Goal: Task Accomplishment & Management: Complete application form

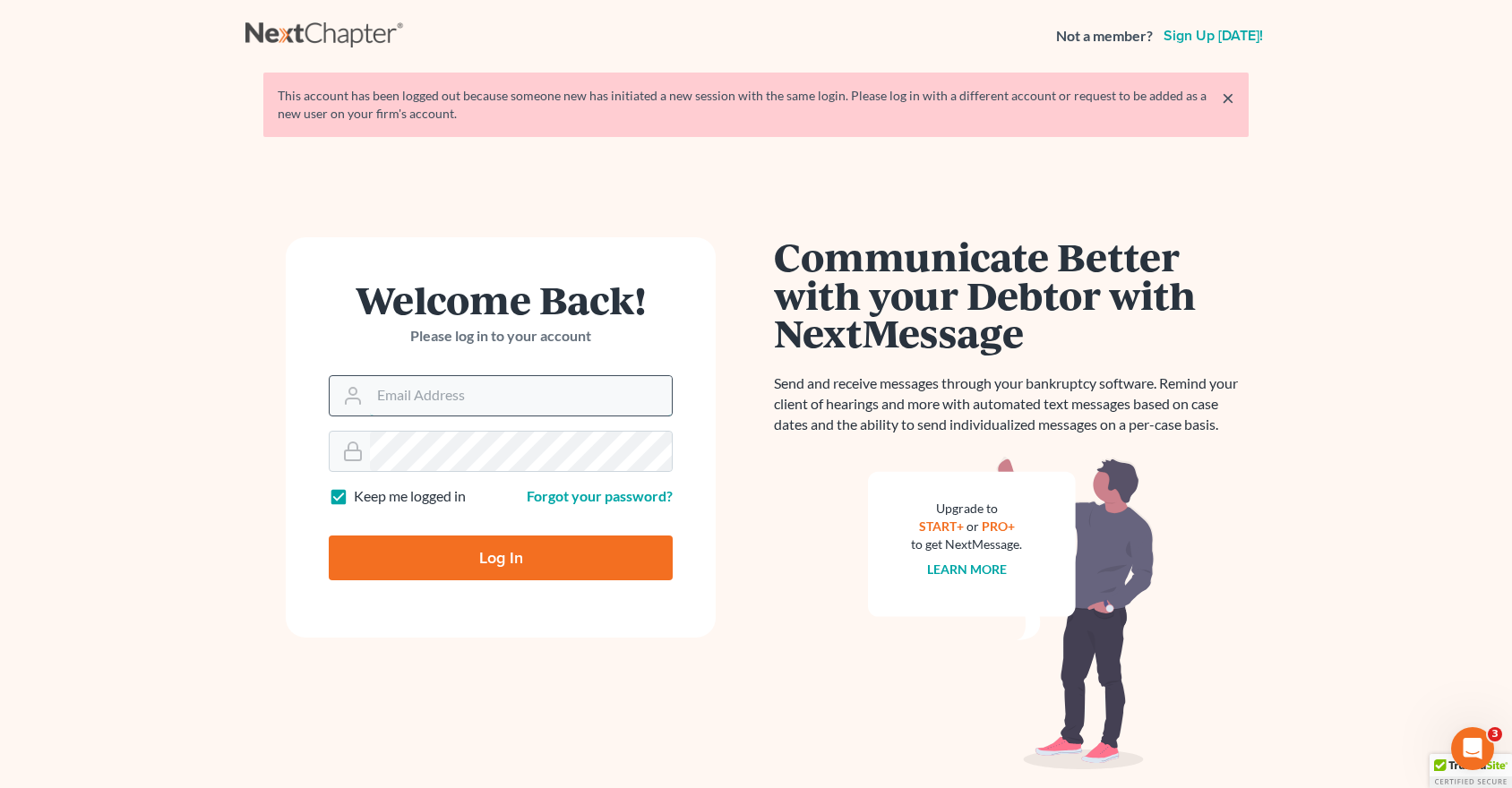
type input "wnaattyuva"
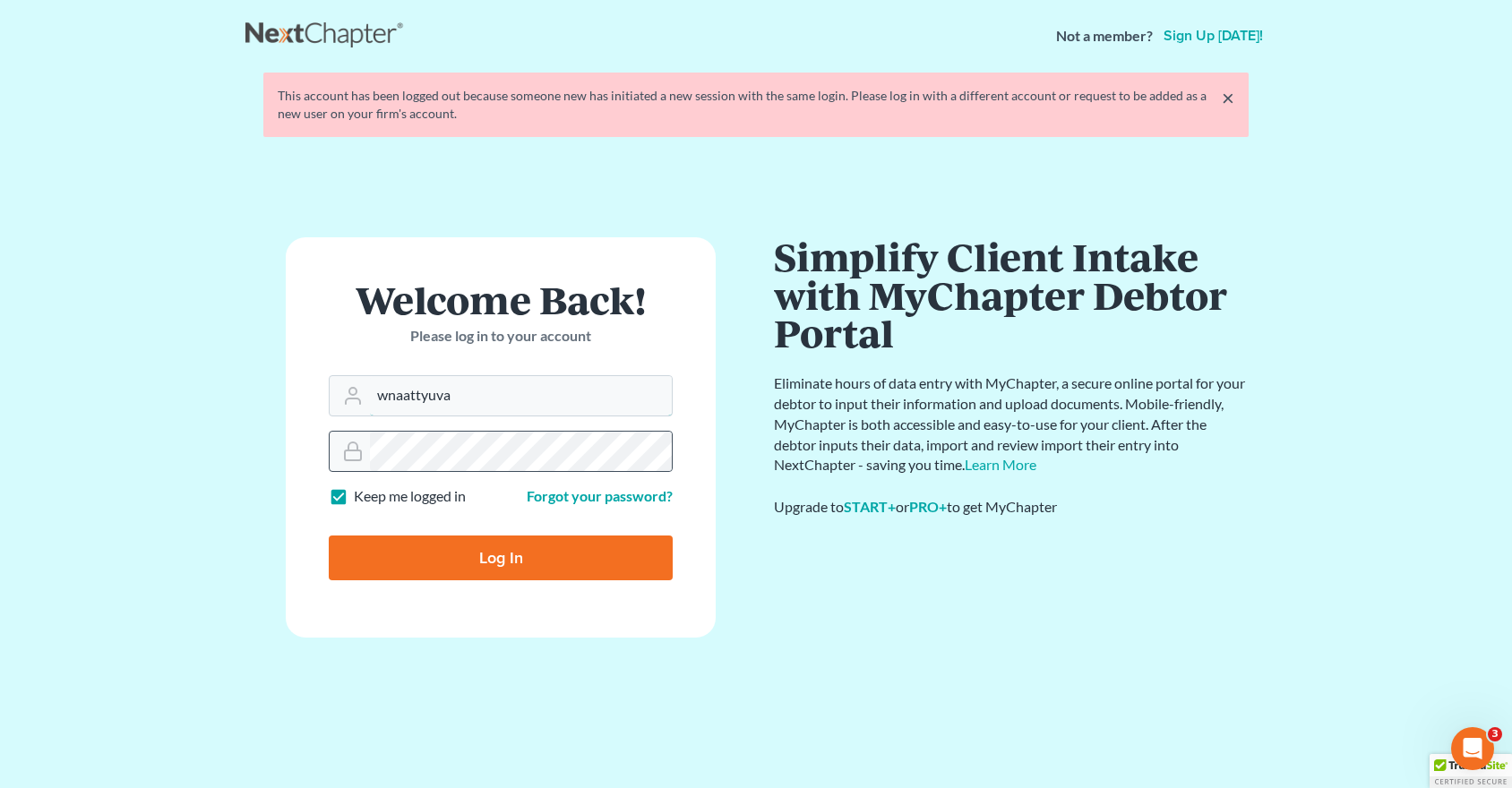
drag, startPoint x: 448, startPoint y: 398, endPoint x: 409, endPoint y: 430, distance: 50.4
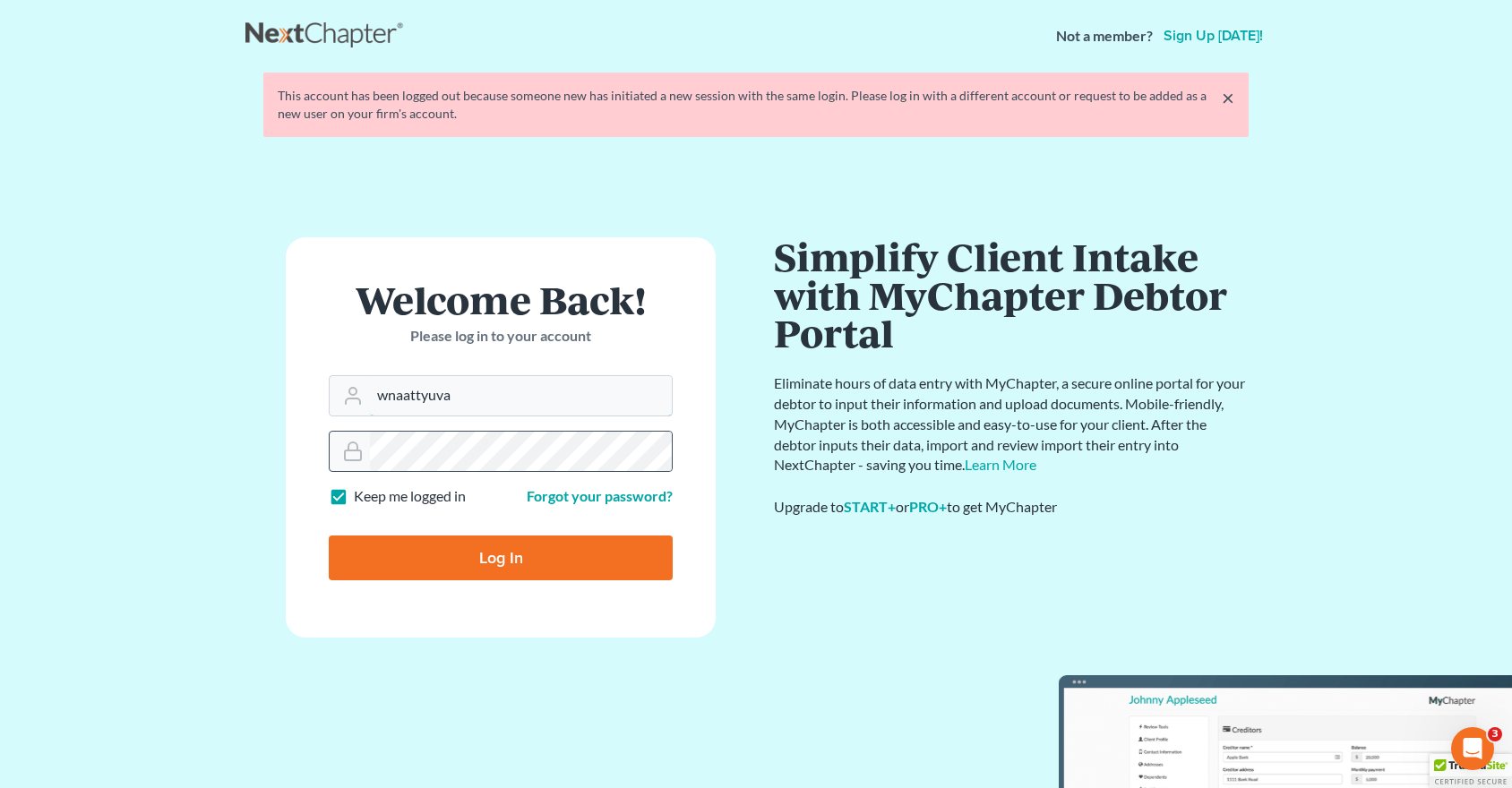
click at [365, 395] on div "wnaattyuva" at bounding box center [501, 395] width 344 height 41
click at [504, 561] on input "Log In" at bounding box center [501, 557] width 344 height 45
type input "Thinking..."
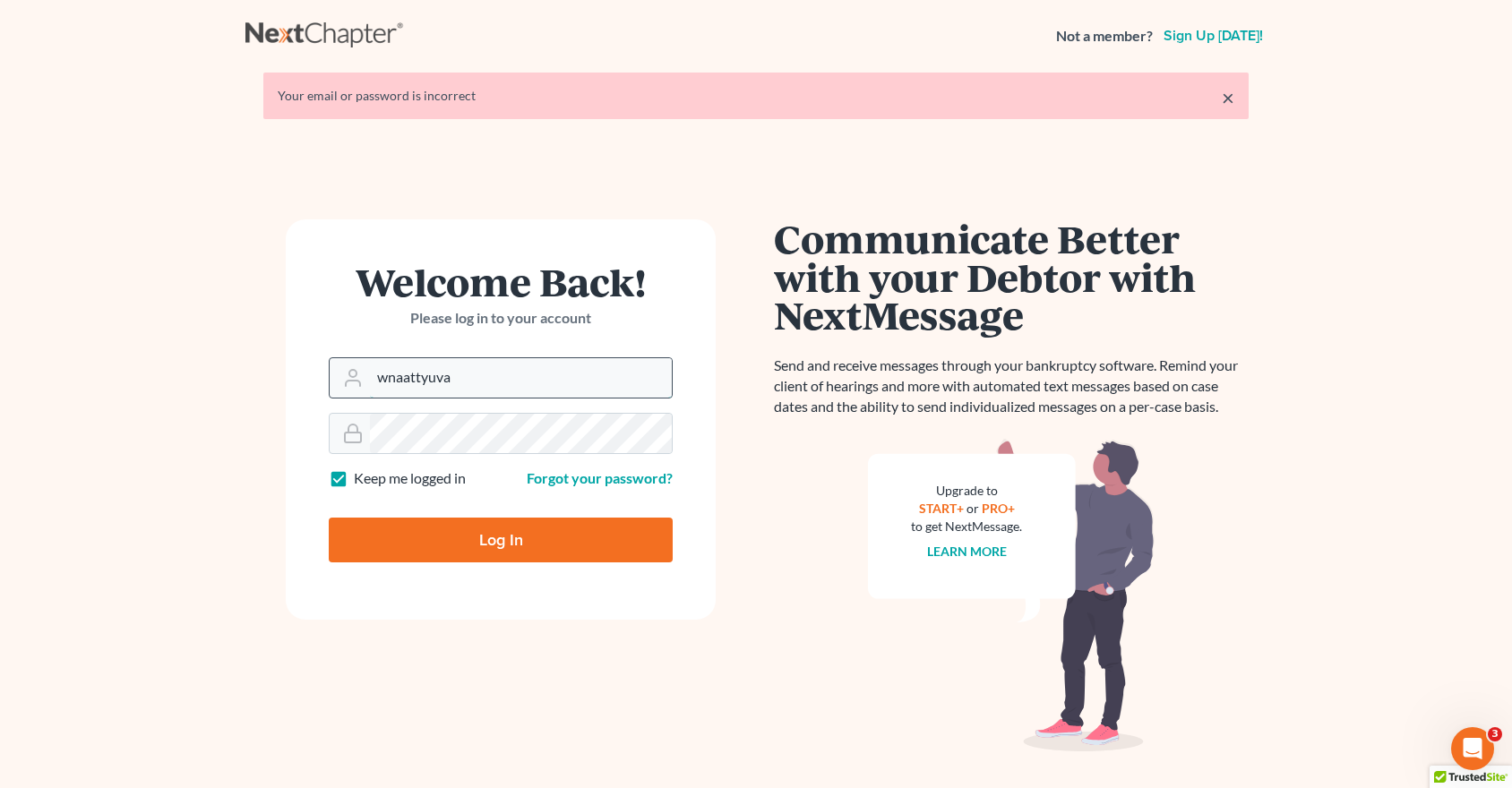
click at [444, 378] on input "wnaattyuva" at bounding box center [521, 378] width 302 height 40
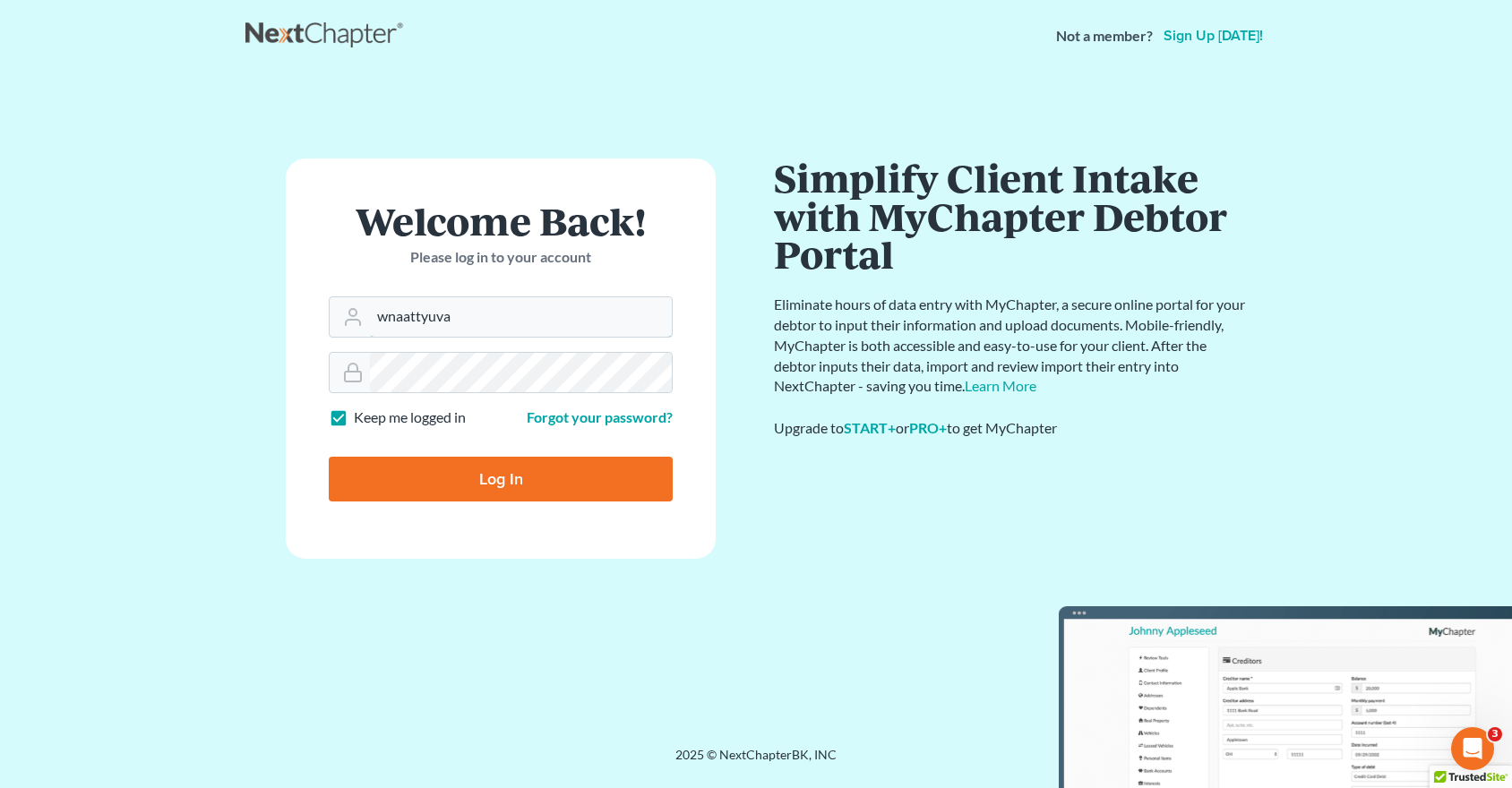
drag, startPoint x: 480, startPoint y: 319, endPoint x: 327, endPoint y: 325, distance: 153.1
click at [327, 325] on form "Welcome Back! Please log in to your account Email Address wnaattyuva Password K…" at bounding box center [501, 358] width 430 height 400
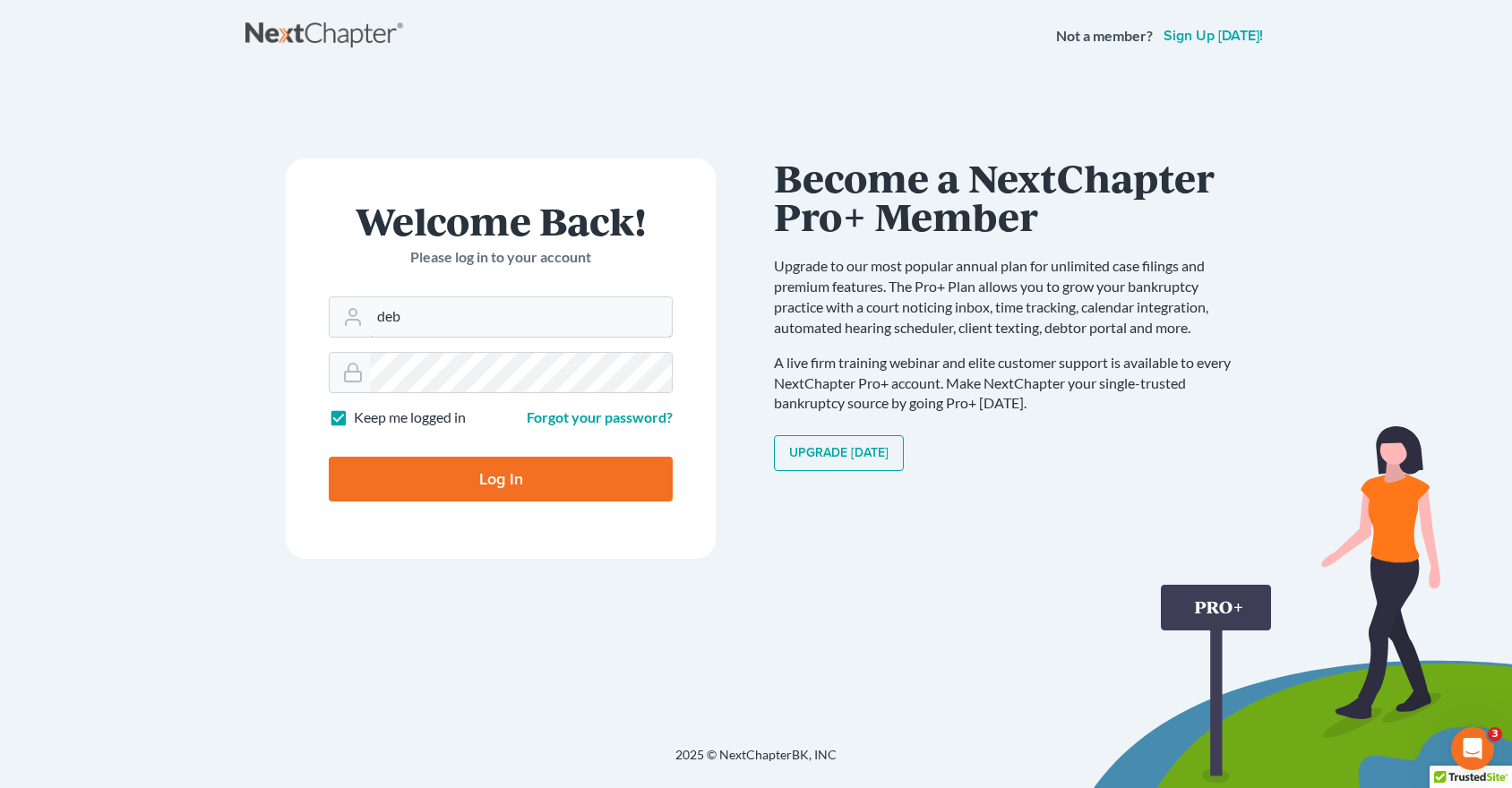
type input "debtrelief@theaccesslawgroup.com"
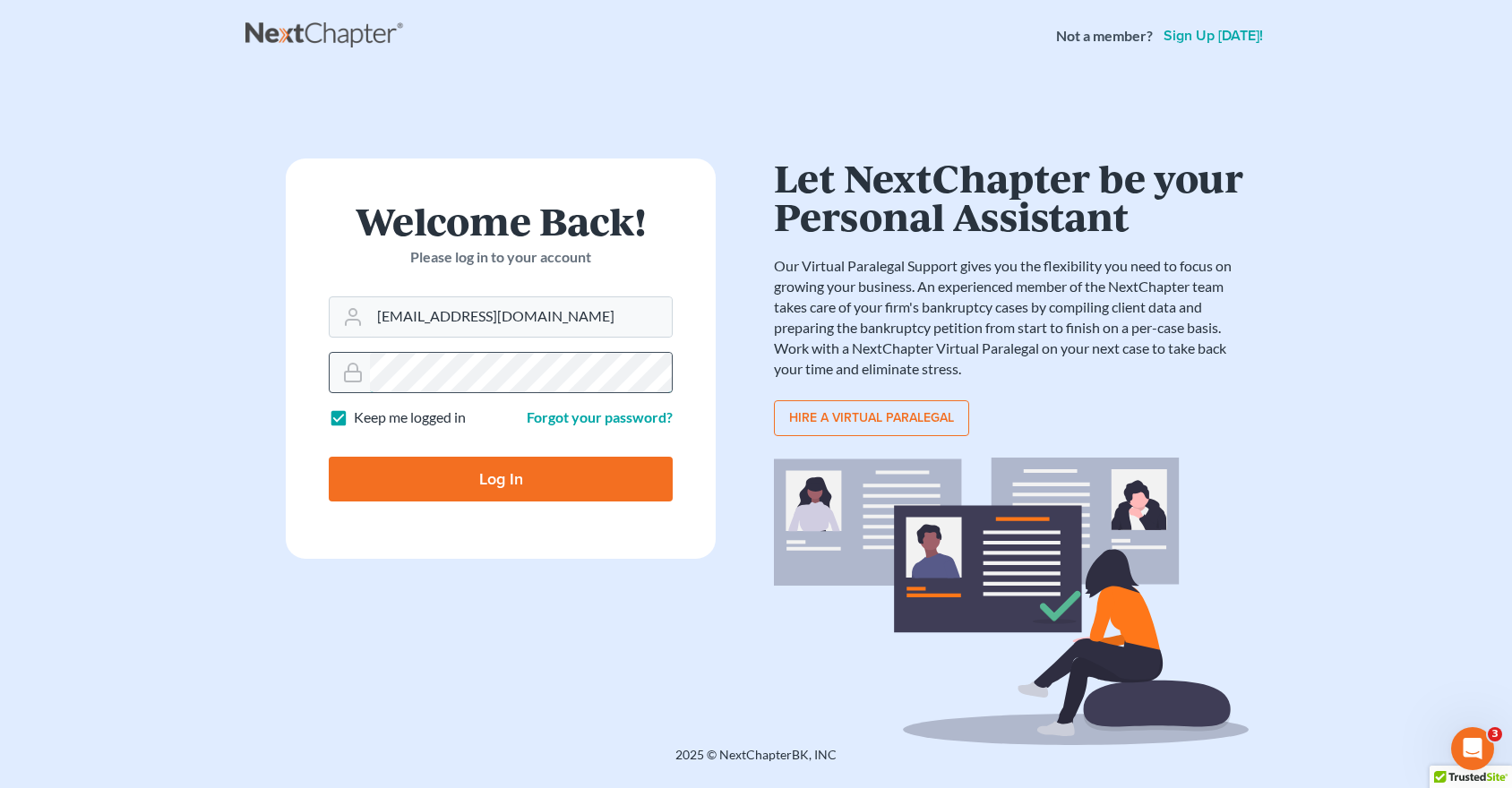
click at [366, 378] on div at bounding box center [501, 372] width 344 height 41
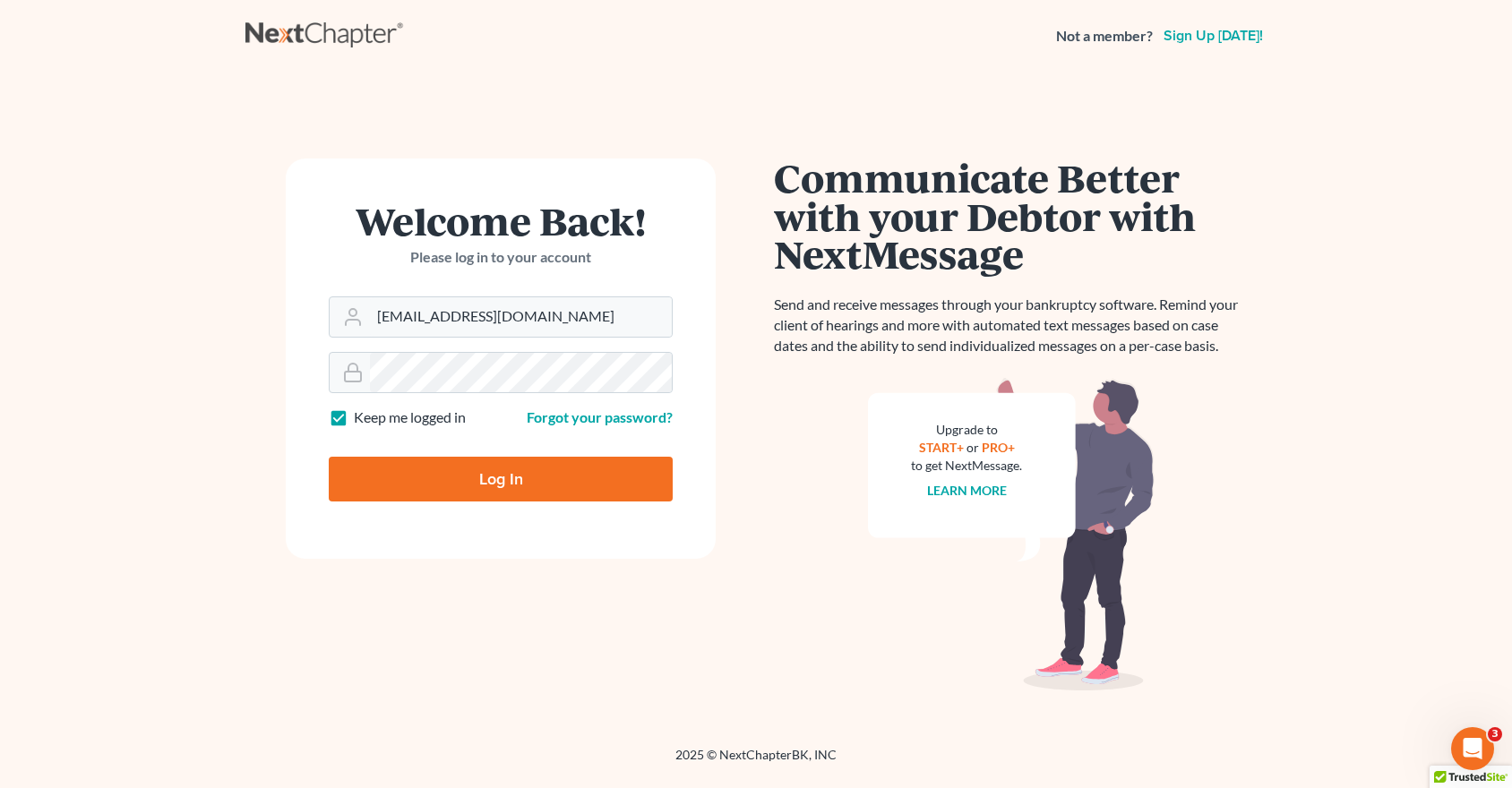
click at [401, 471] on input "Log In" at bounding box center [501, 479] width 344 height 45
type input "Thinking..."
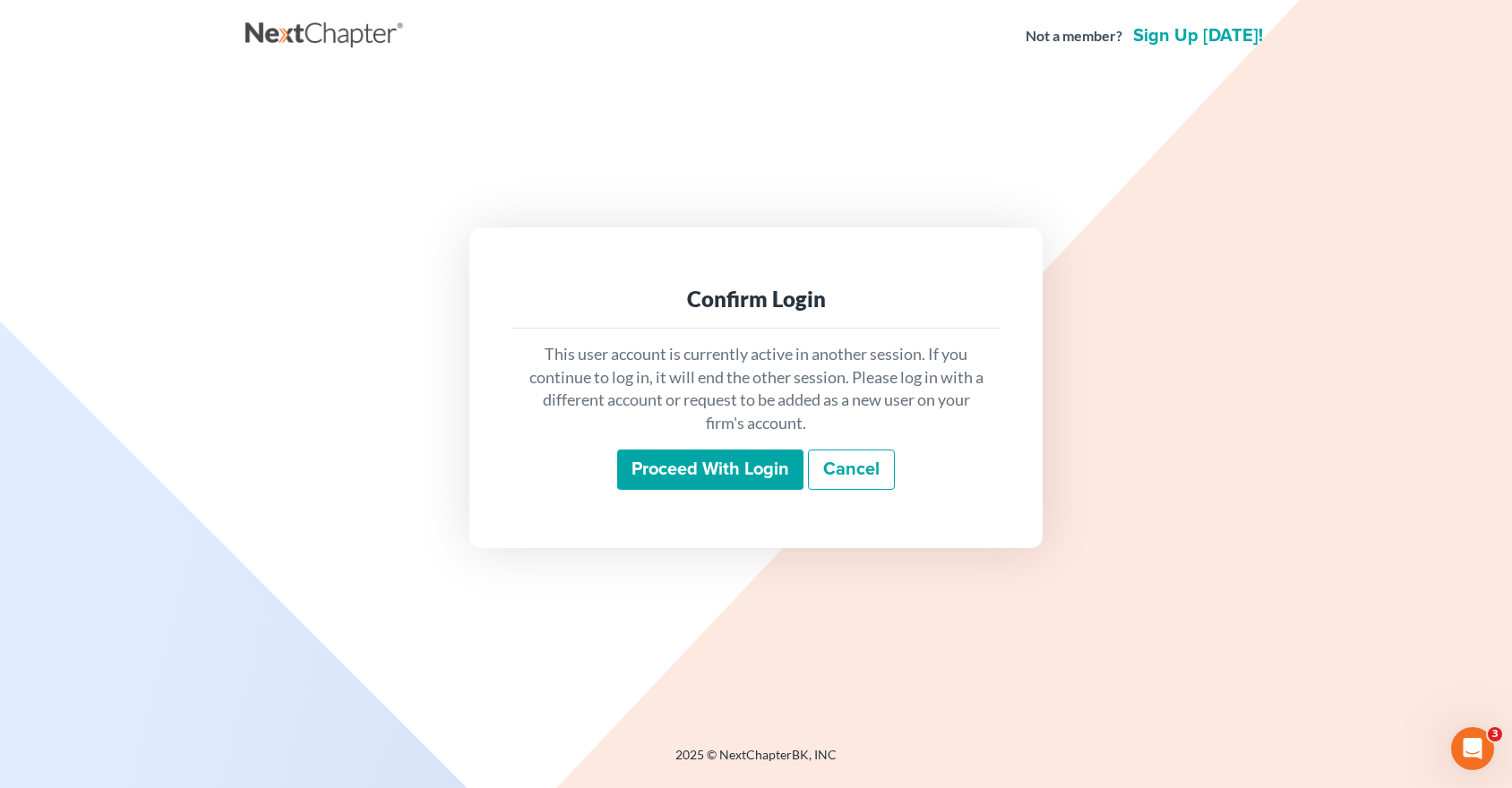
click at [729, 469] on input "Proceed with login" at bounding box center [710, 470] width 186 height 41
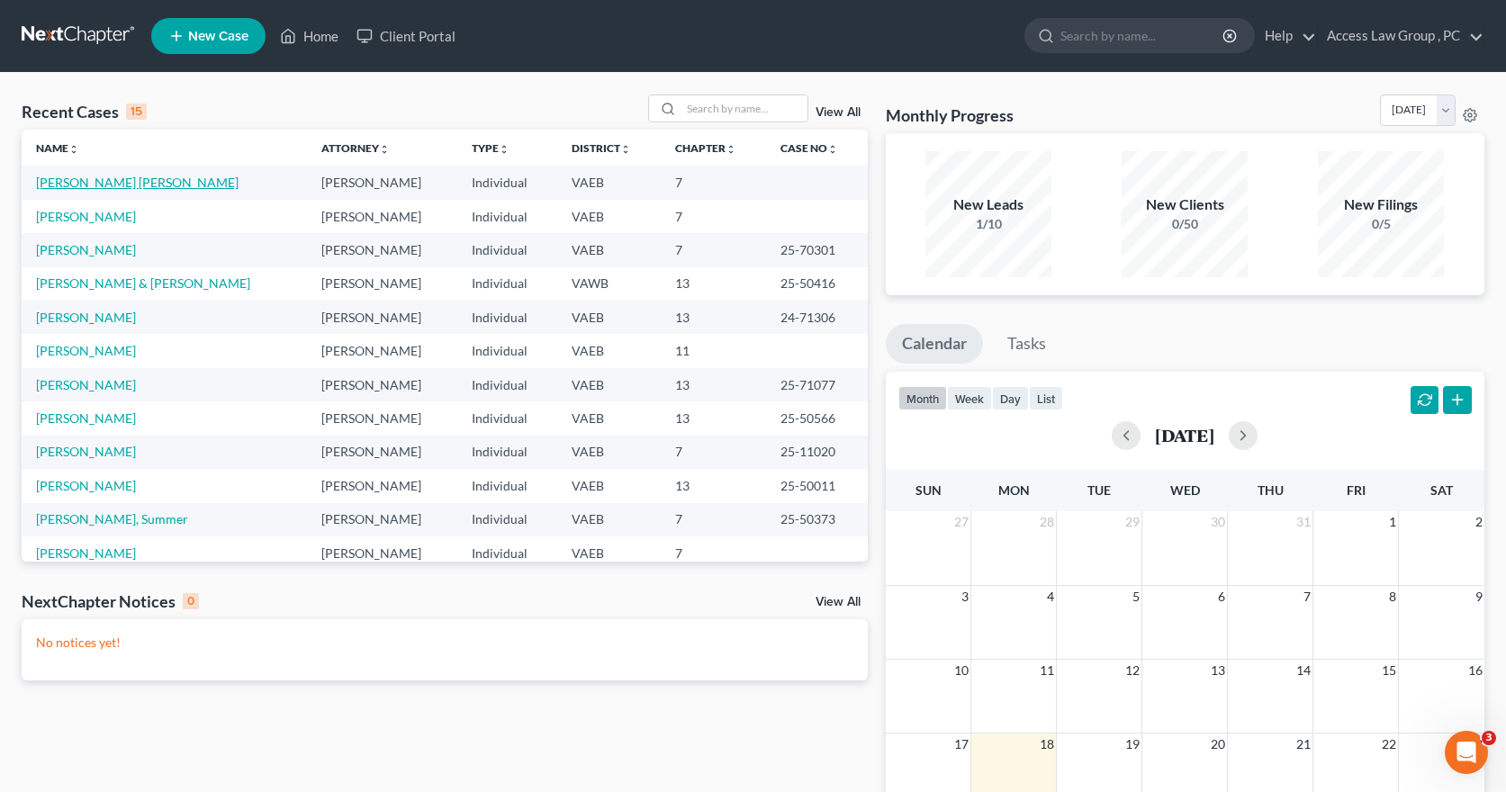
click at [128, 180] on link "[PERSON_NAME] [PERSON_NAME]" at bounding box center [137, 182] width 203 height 15
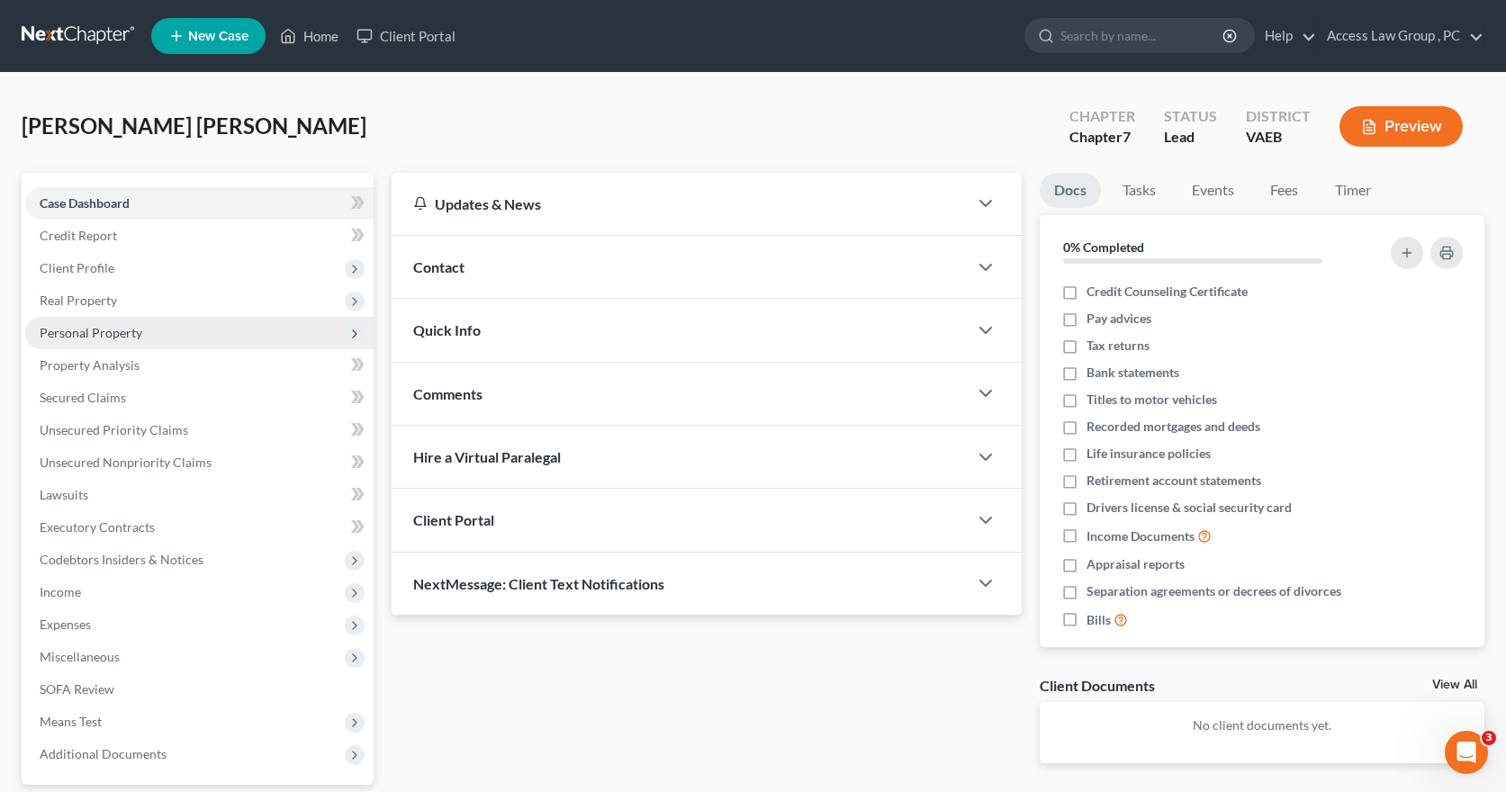
click at [59, 335] on span "Personal Property" at bounding box center [91, 332] width 103 height 15
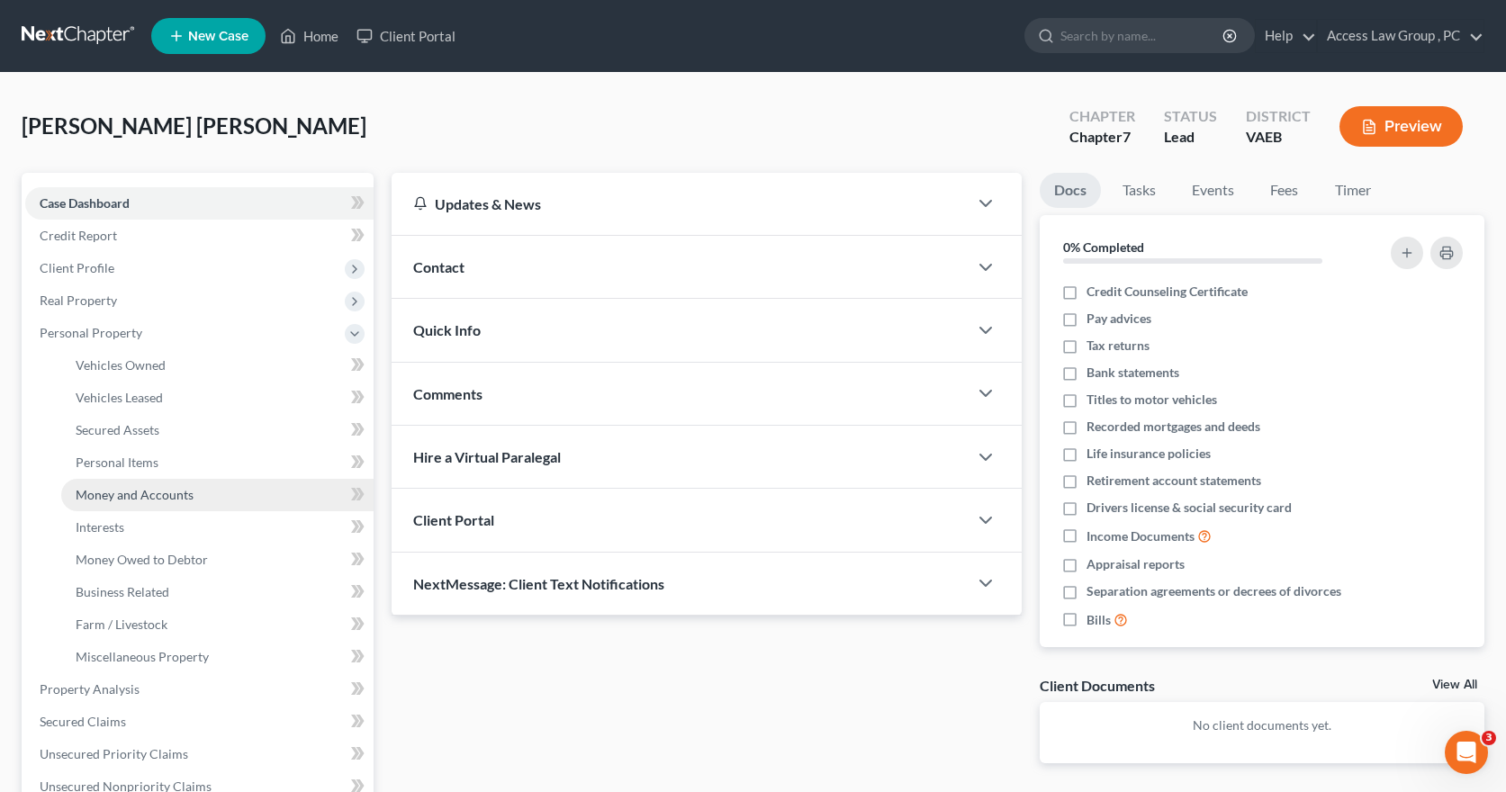
click at [97, 495] on span "Money and Accounts" at bounding box center [135, 494] width 118 height 15
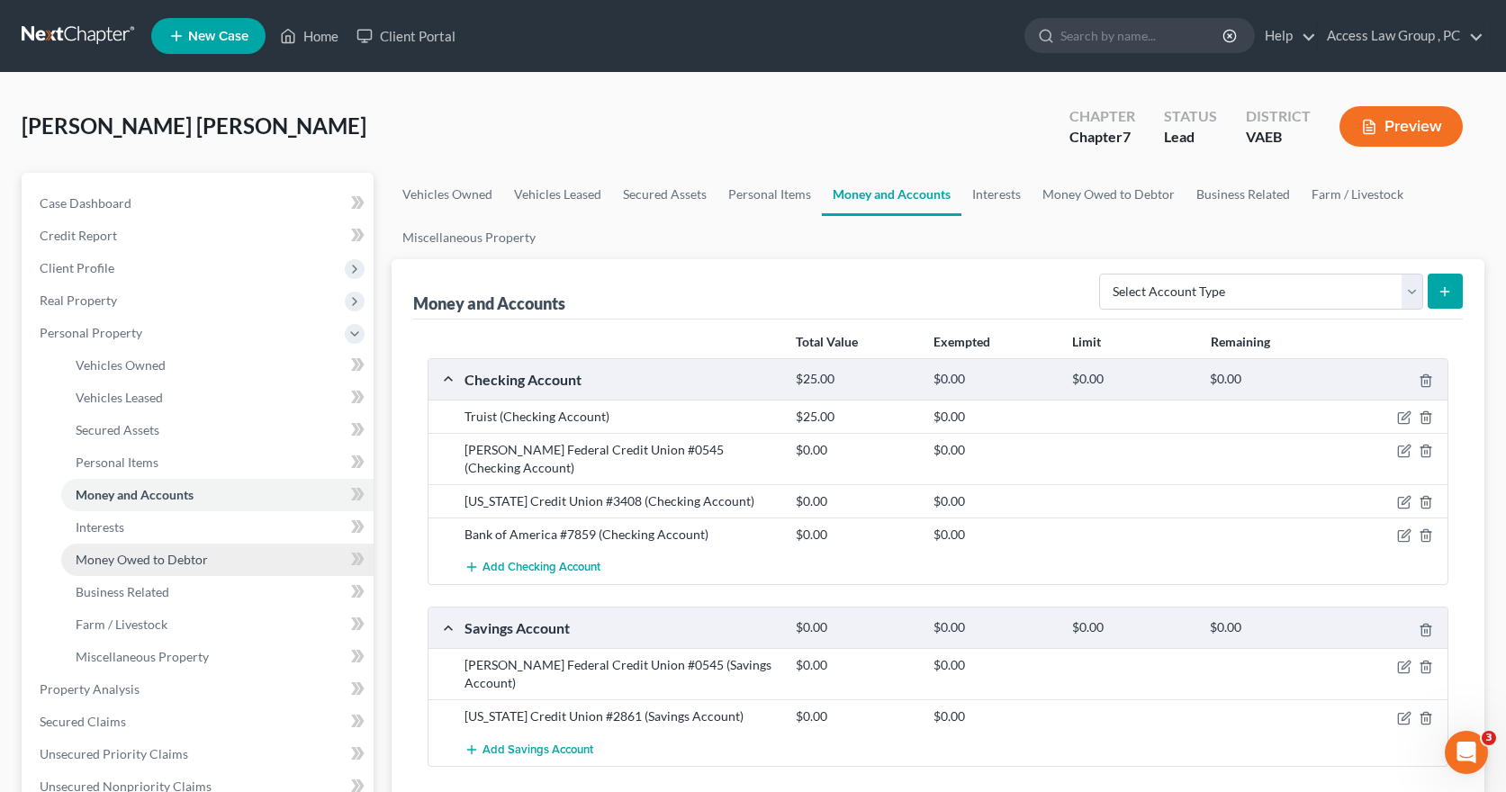
click at [97, 554] on span "Money Owed to Debtor" at bounding box center [142, 559] width 132 height 15
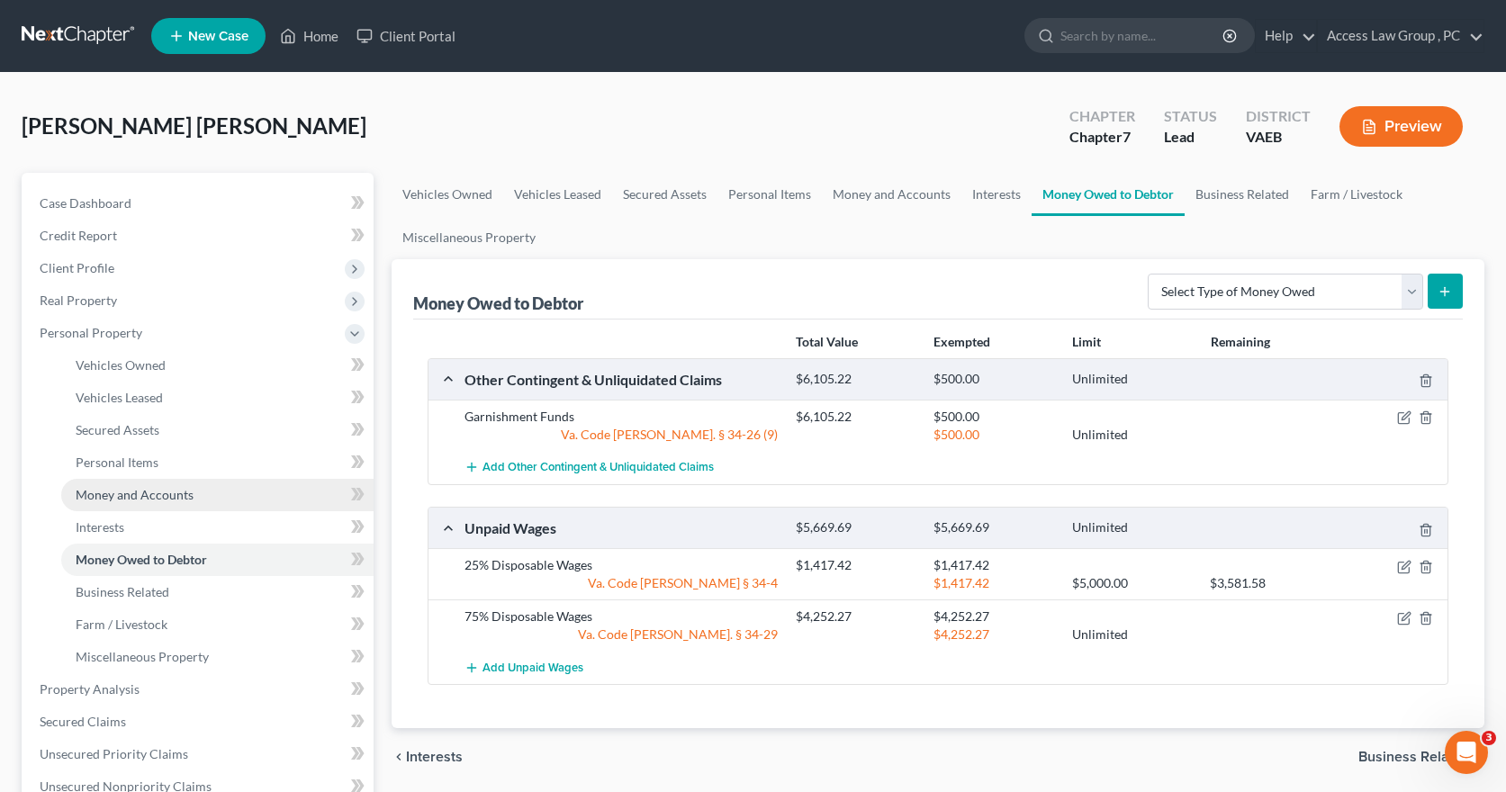
click at [113, 498] on span "Money and Accounts" at bounding box center [135, 494] width 118 height 15
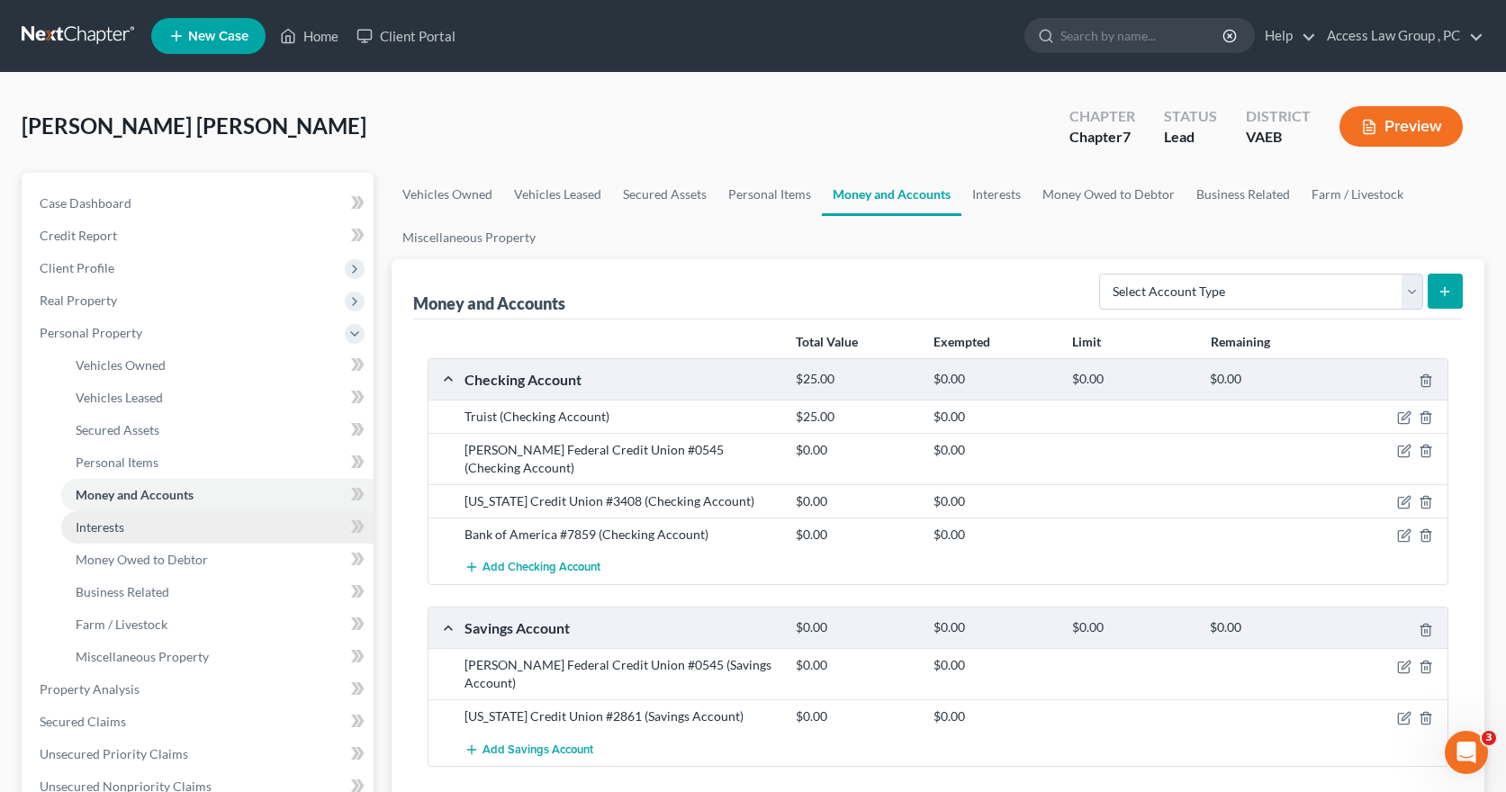
click at [107, 527] on span "Interests" at bounding box center [100, 526] width 49 height 15
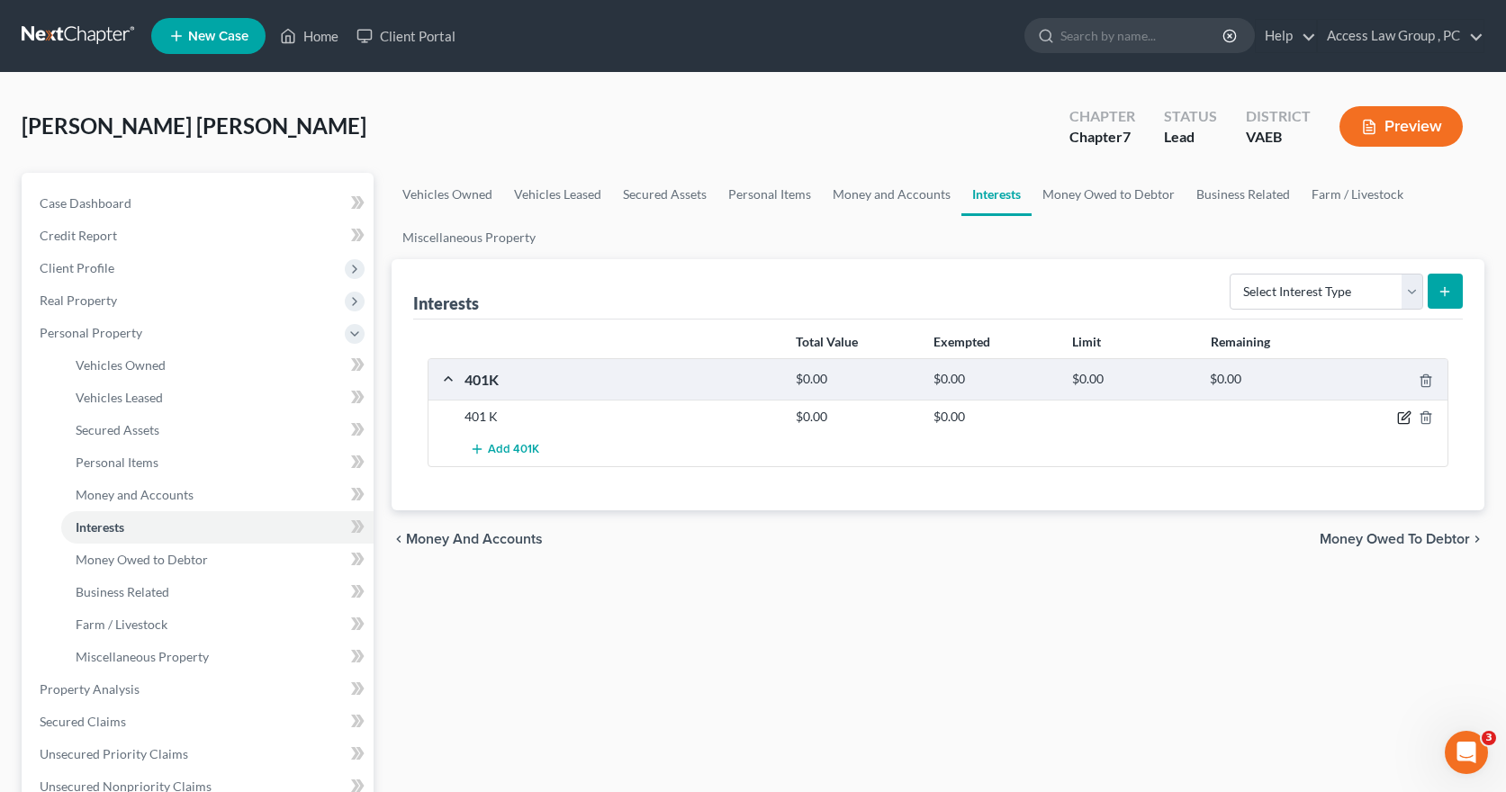
click at [1405, 418] on icon "button" at bounding box center [1404, 417] width 14 height 14
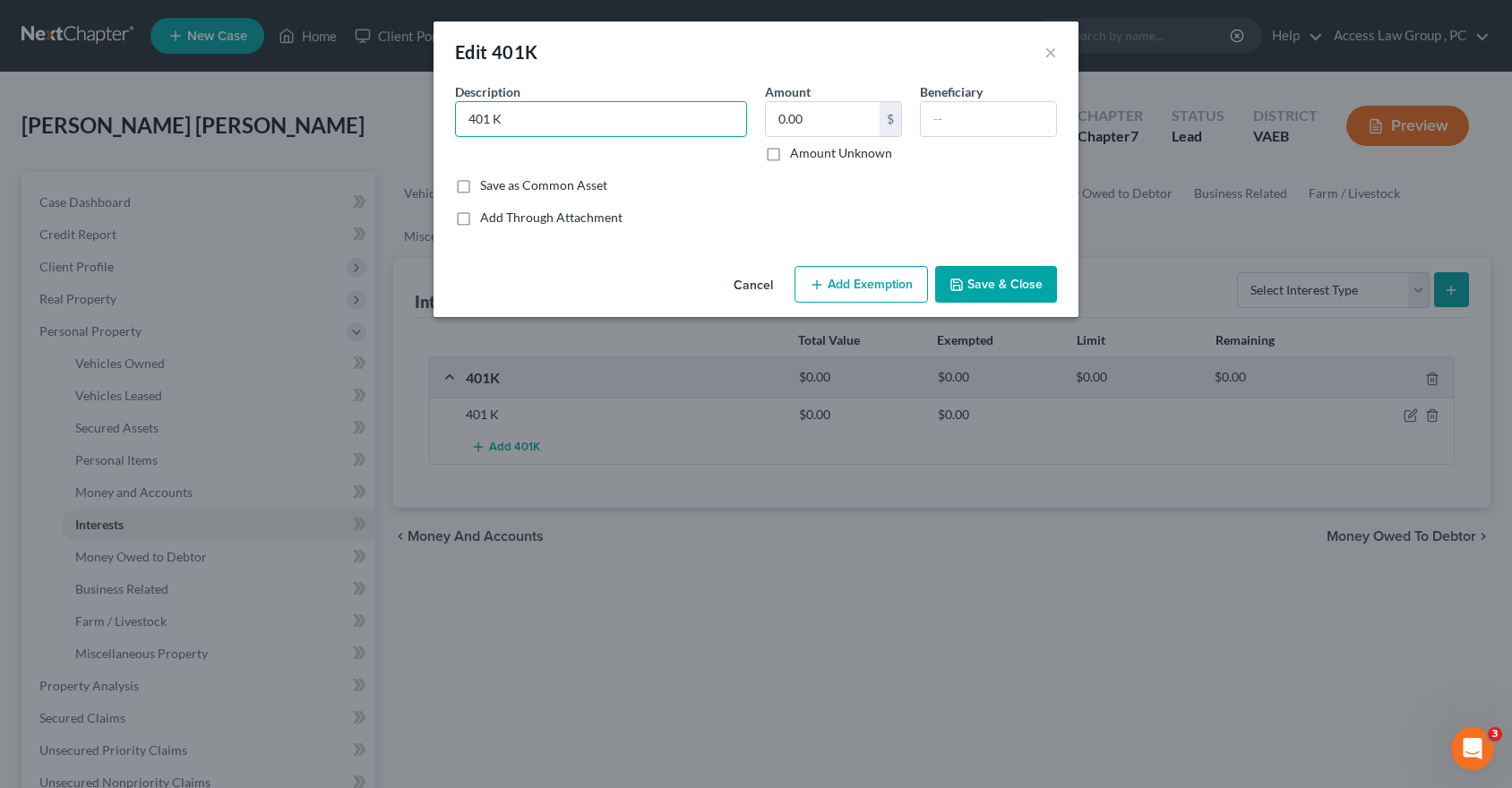
drag, startPoint x: 506, startPoint y: 121, endPoint x: 407, endPoint y: 126, distance: 99.1
click at [407, 126] on div "Edit 401K × An exemption set must first be selected from the Filing Information…" at bounding box center [756, 394] width 1512 height 788
type input "DCP [US_STATE] Retirement System"
click at [800, 116] on input "0.00" at bounding box center [823, 119] width 113 height 34
type input "4,233.31"
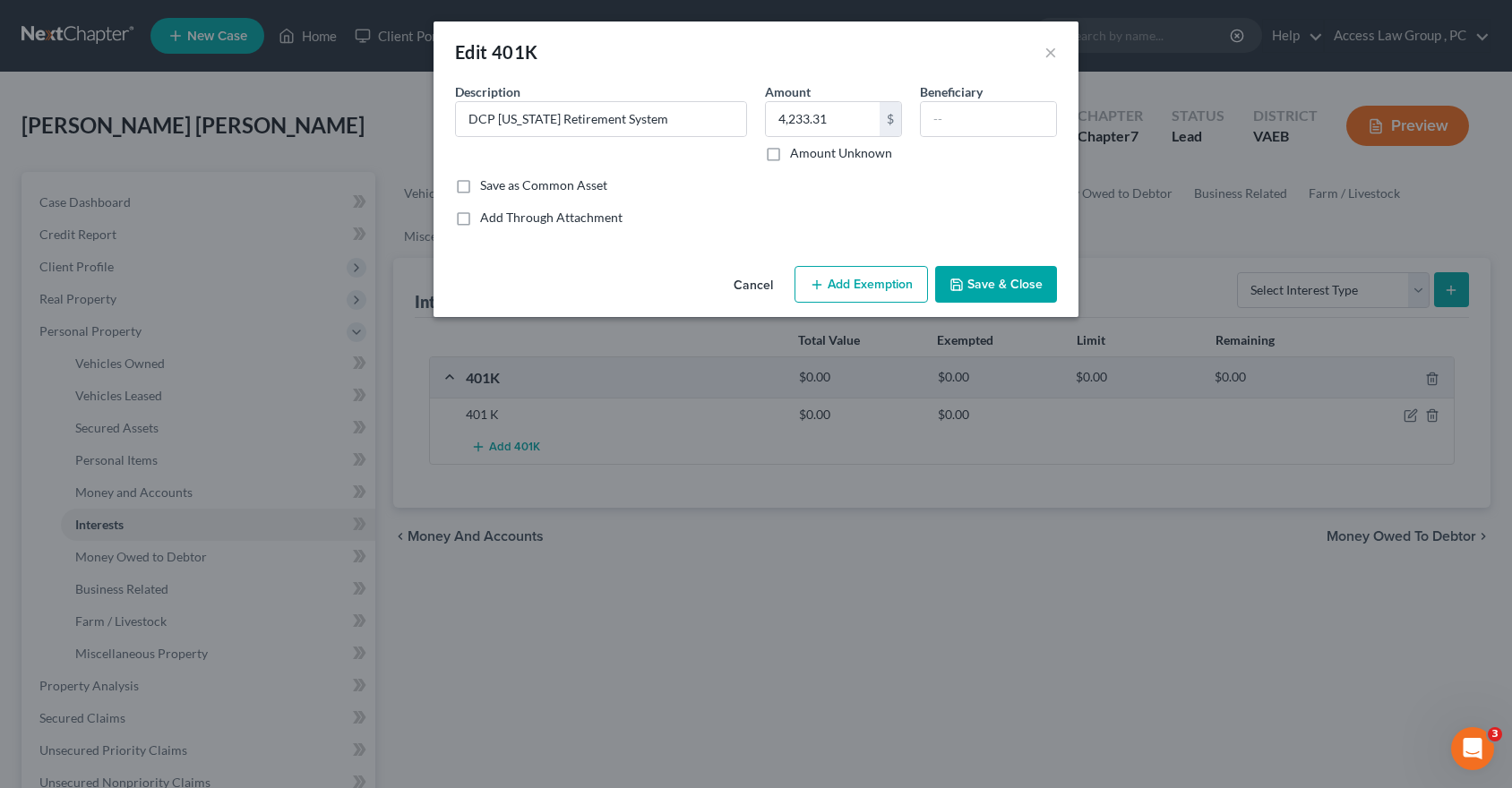
click at [832, 287] on button "Add Exemption" at bounding box center [861, 285] width 133 height 38
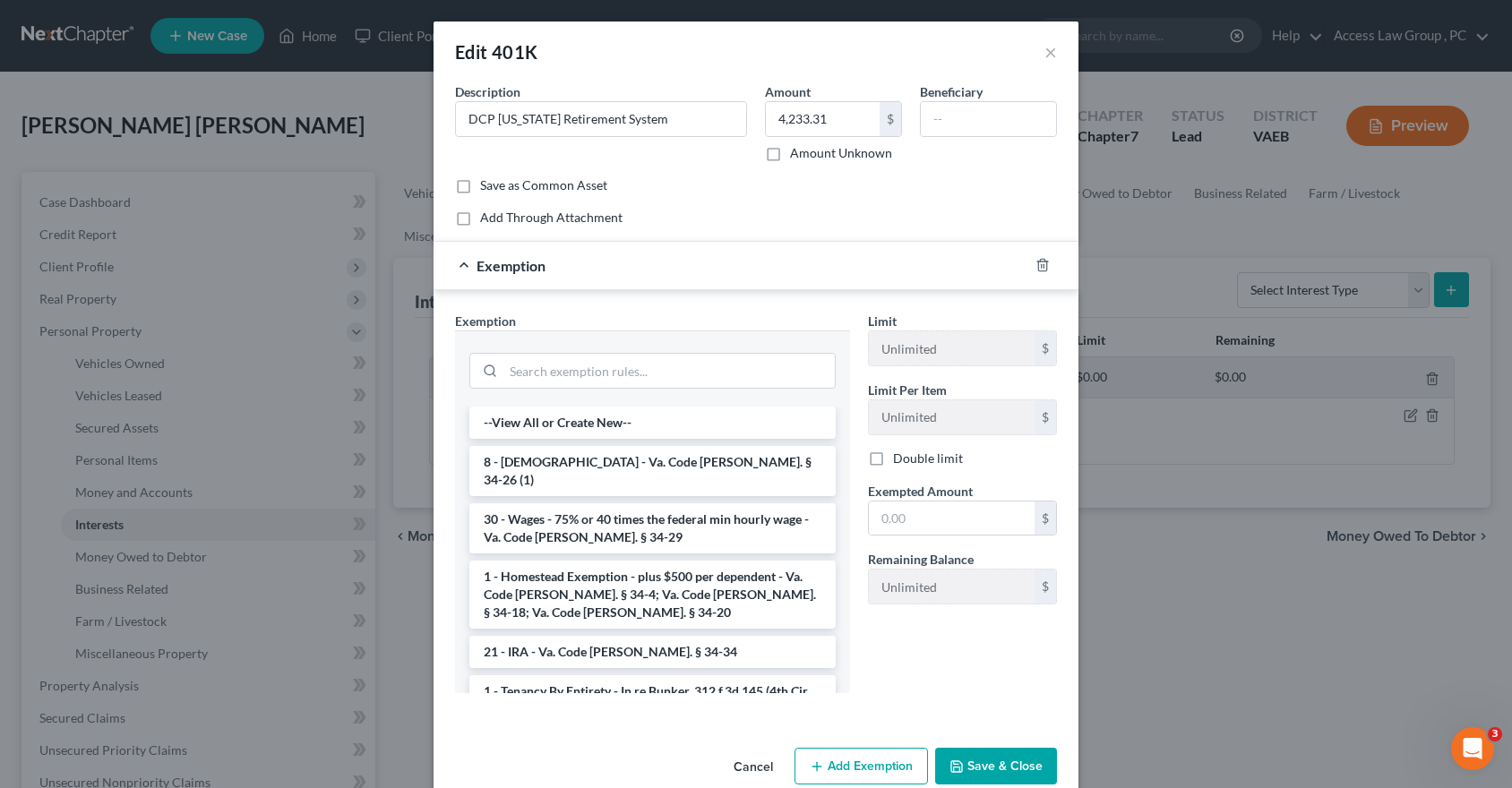
click at [573, 641] on li "21 - IRA - Va. Code [PERSON_NAME]. § 34-34" at bounding box center [653, 652] width 366 height 32
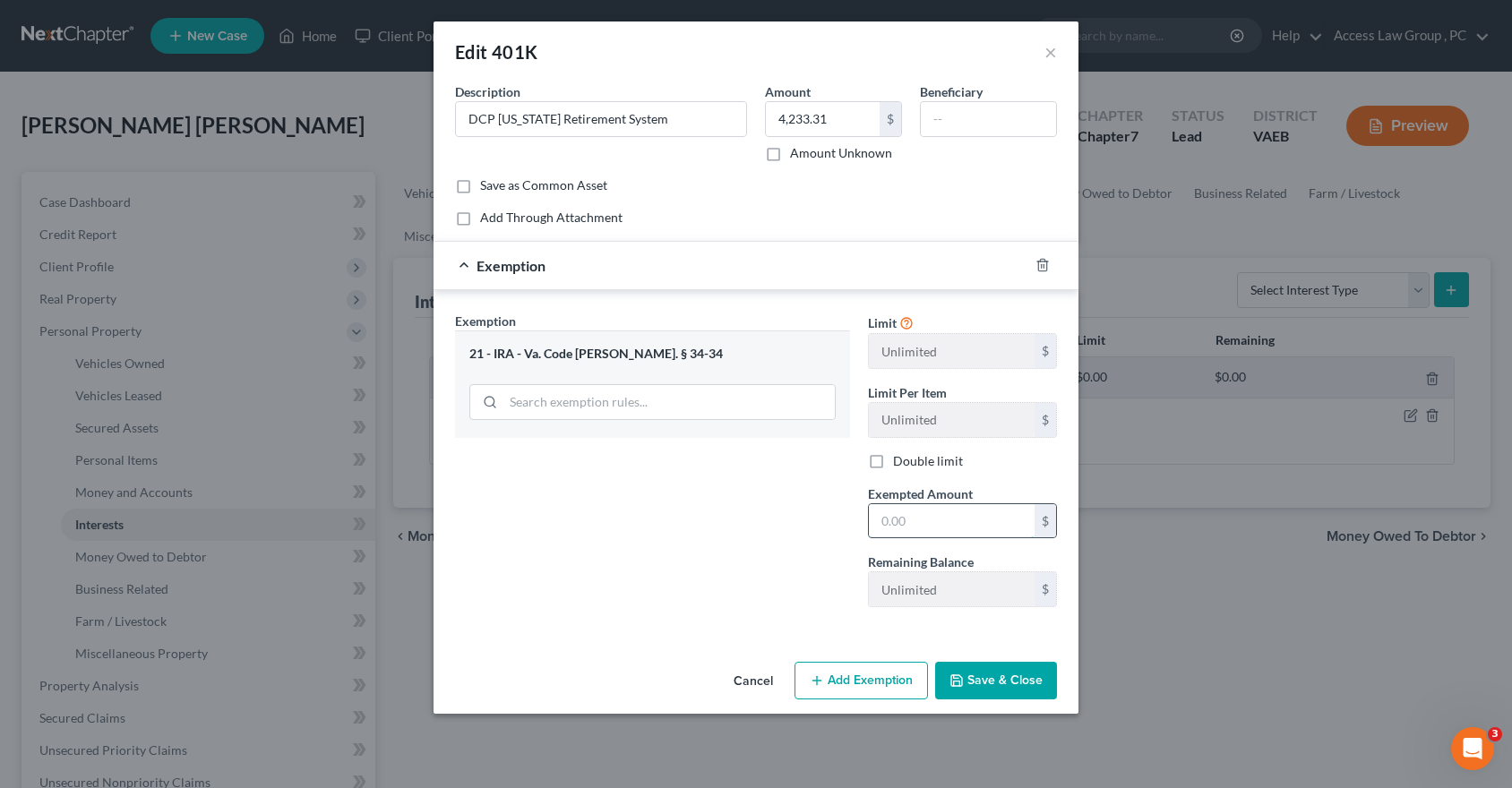
click at [894, 523] on input "text" at bounding box center [952, 521] width 166 height 34
type input "4,233.31"
click at [992, 681] on button "Save & Close" at bounding box center [996, 681] width 121 height 38
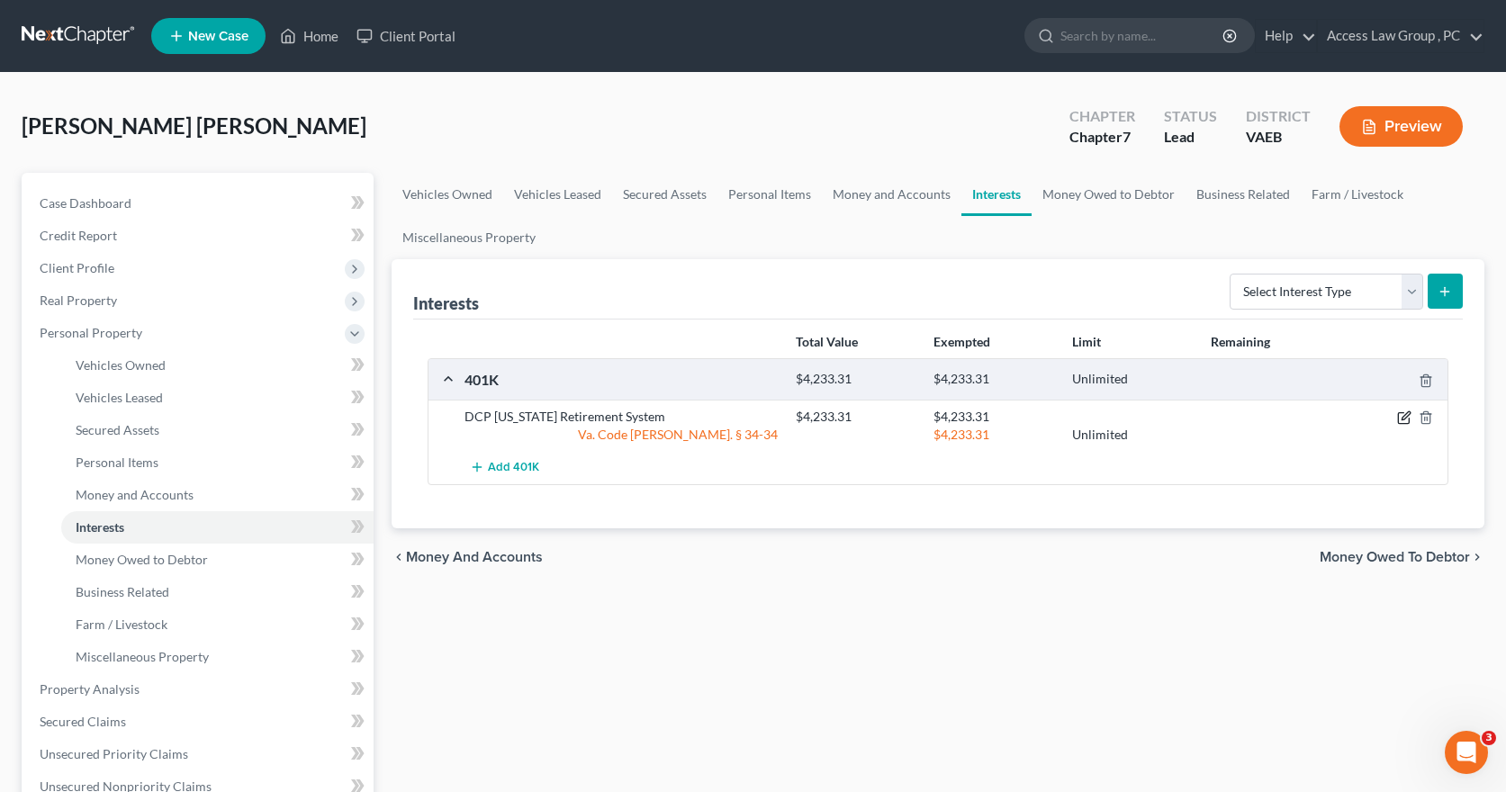
click at [1408, 415] on icon "button" at bounding box center [1404, 417] width 14 height 14
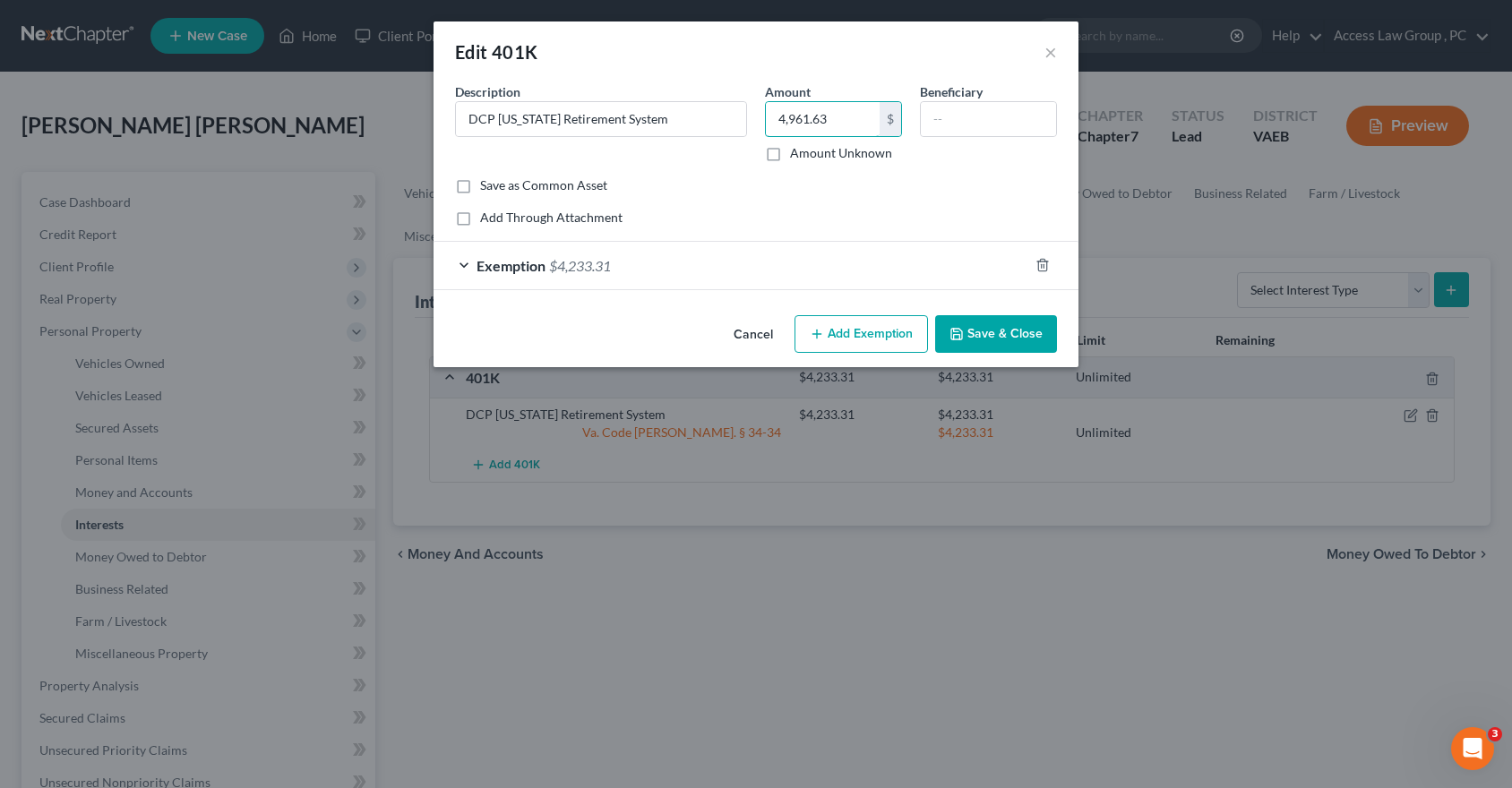
type input "4,961.63"
click at [599, 264] on span "$4,233.31" at bounding box center [580, 265] width 62 height 17
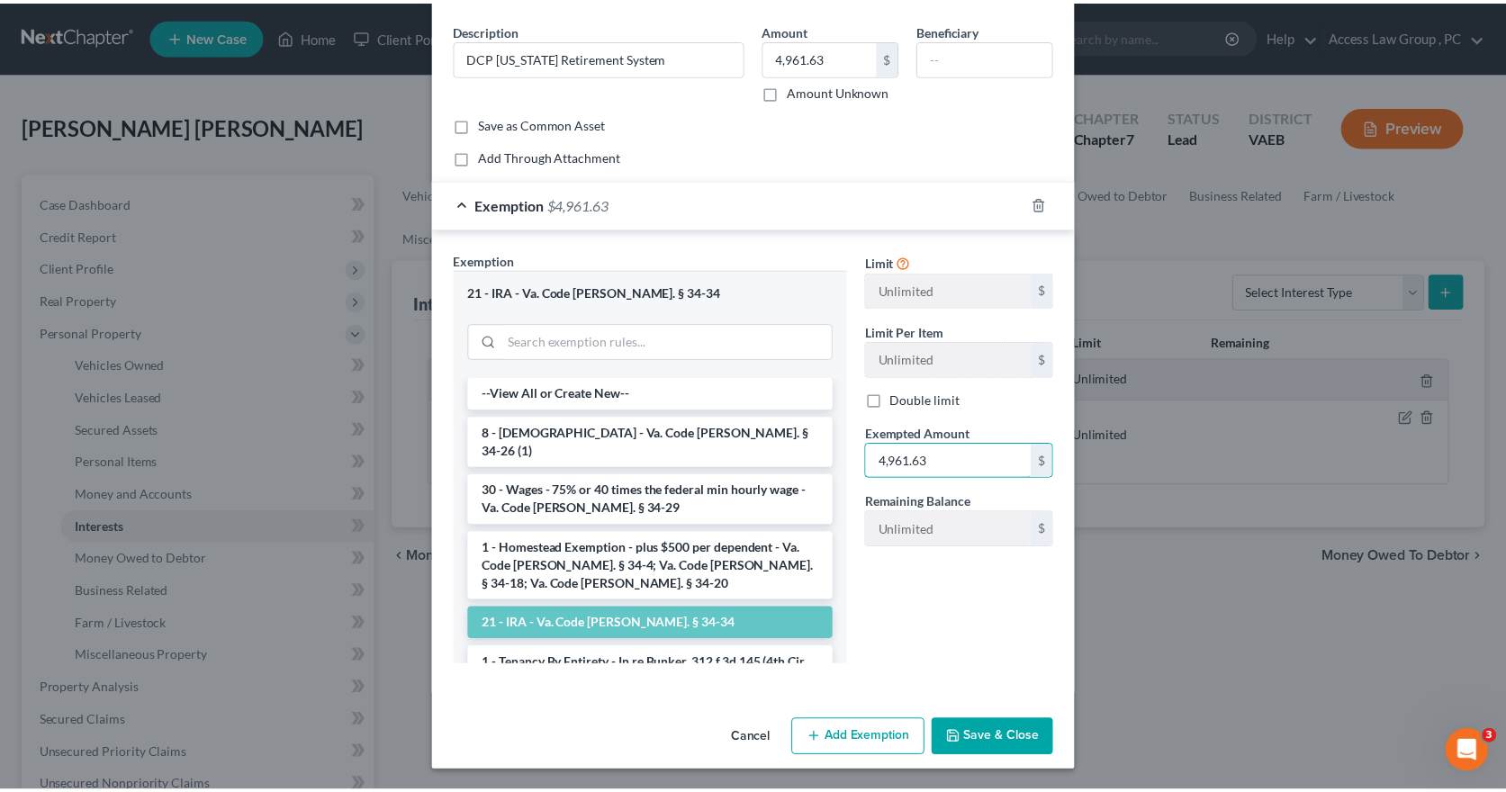
scroll to position [64, 0]
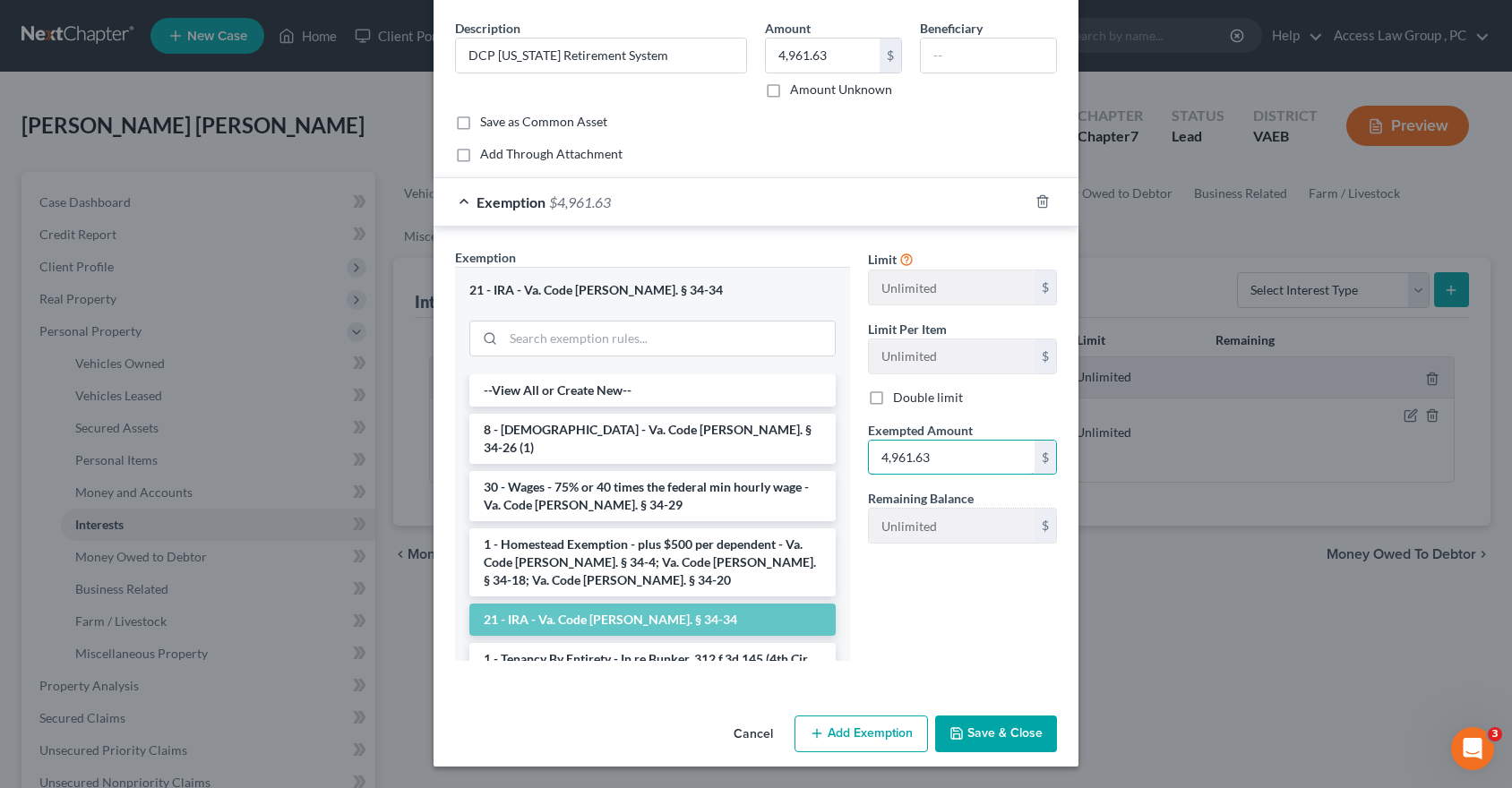
type input "4,961.63"
click at [1025, 738] on button "Save & Close" at bounding box center [996, 734] width 121 height 38
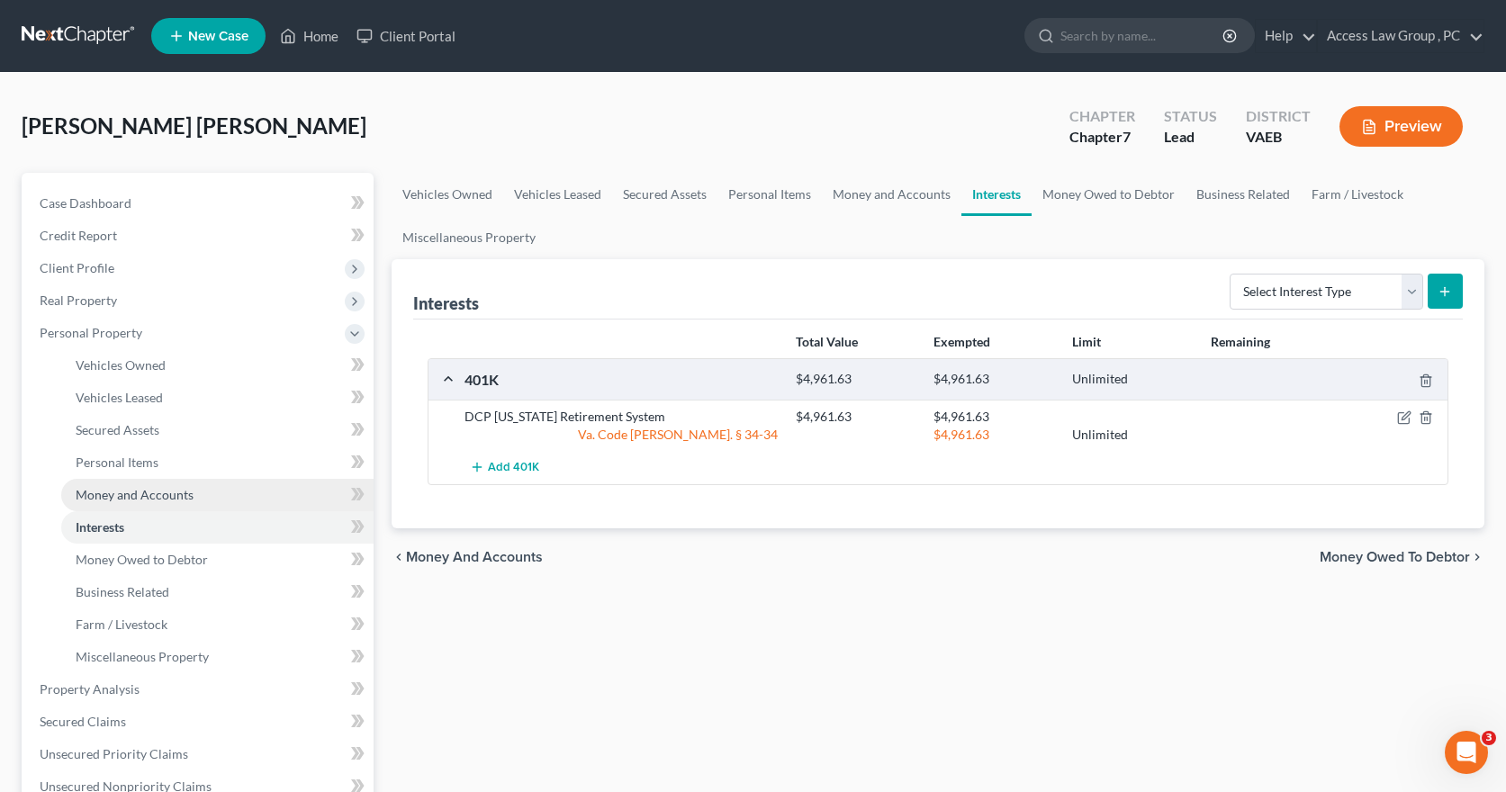
click at [176, 497] on span "Money and Accounts" at bounding box center [135, 494] width 118 height 15
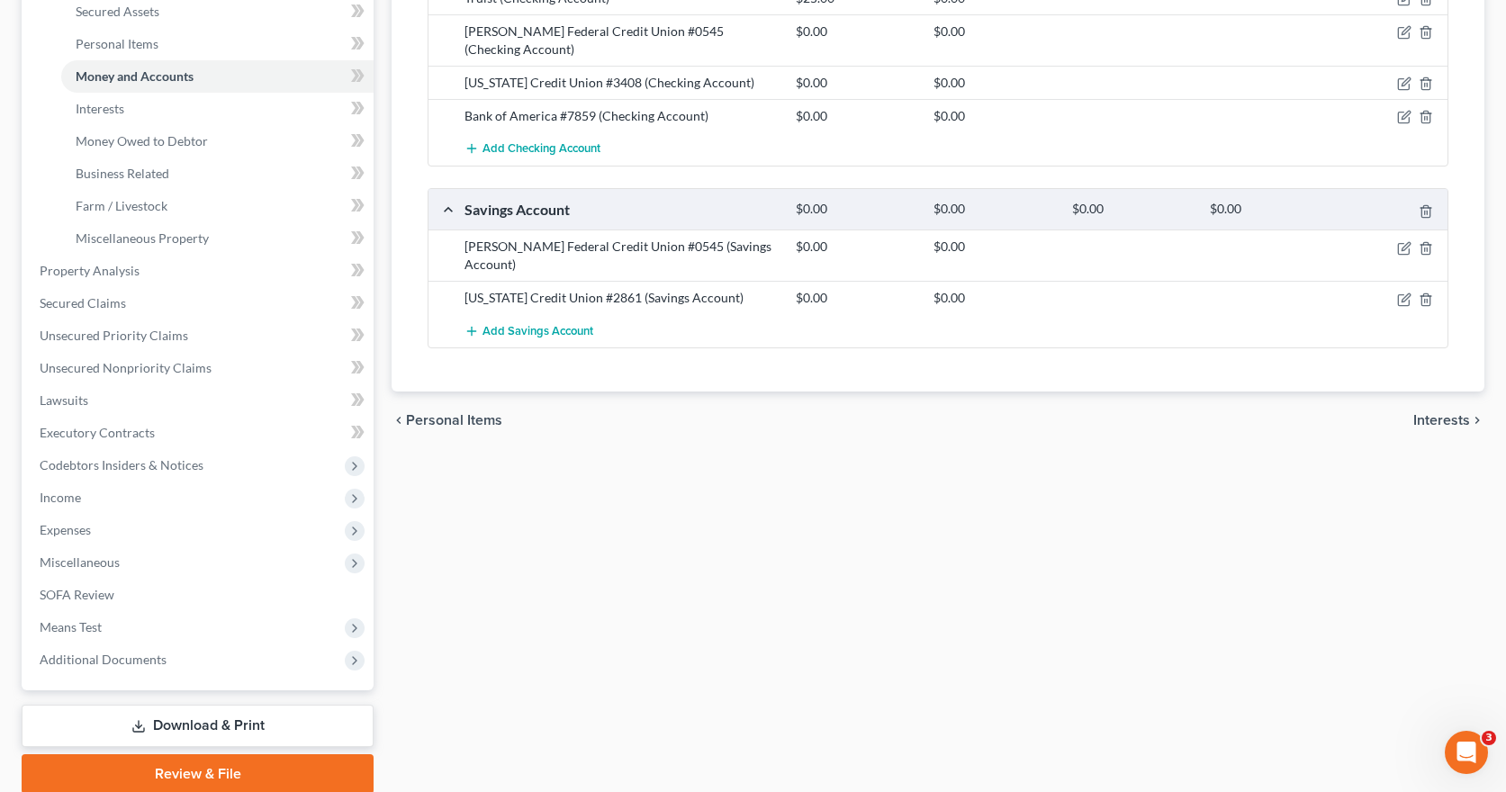
scroll to position [450, 0]
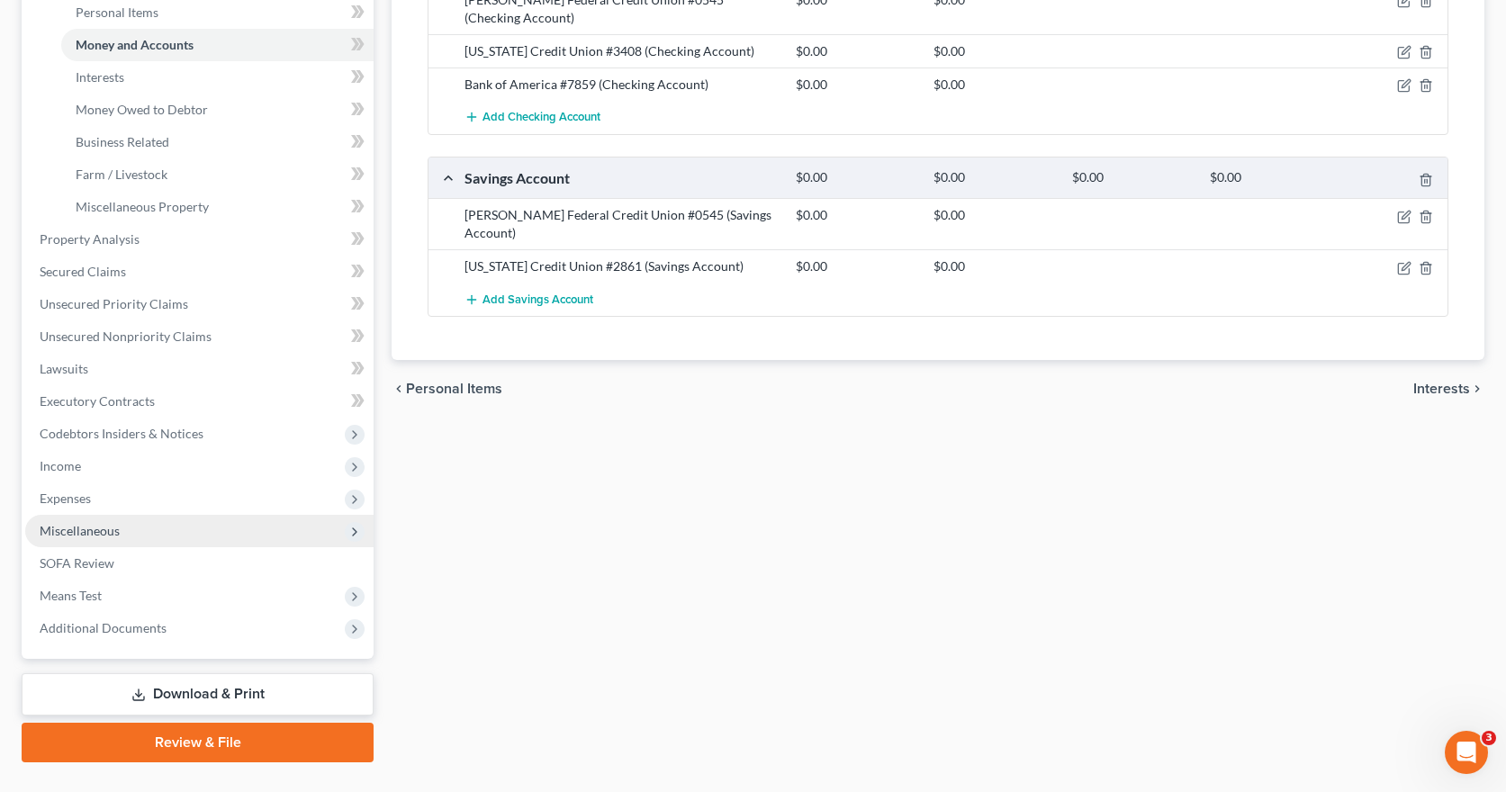
click at [79, 532] on span "Miscellaneous" at bounding box center [80, 530] width 80 height 15
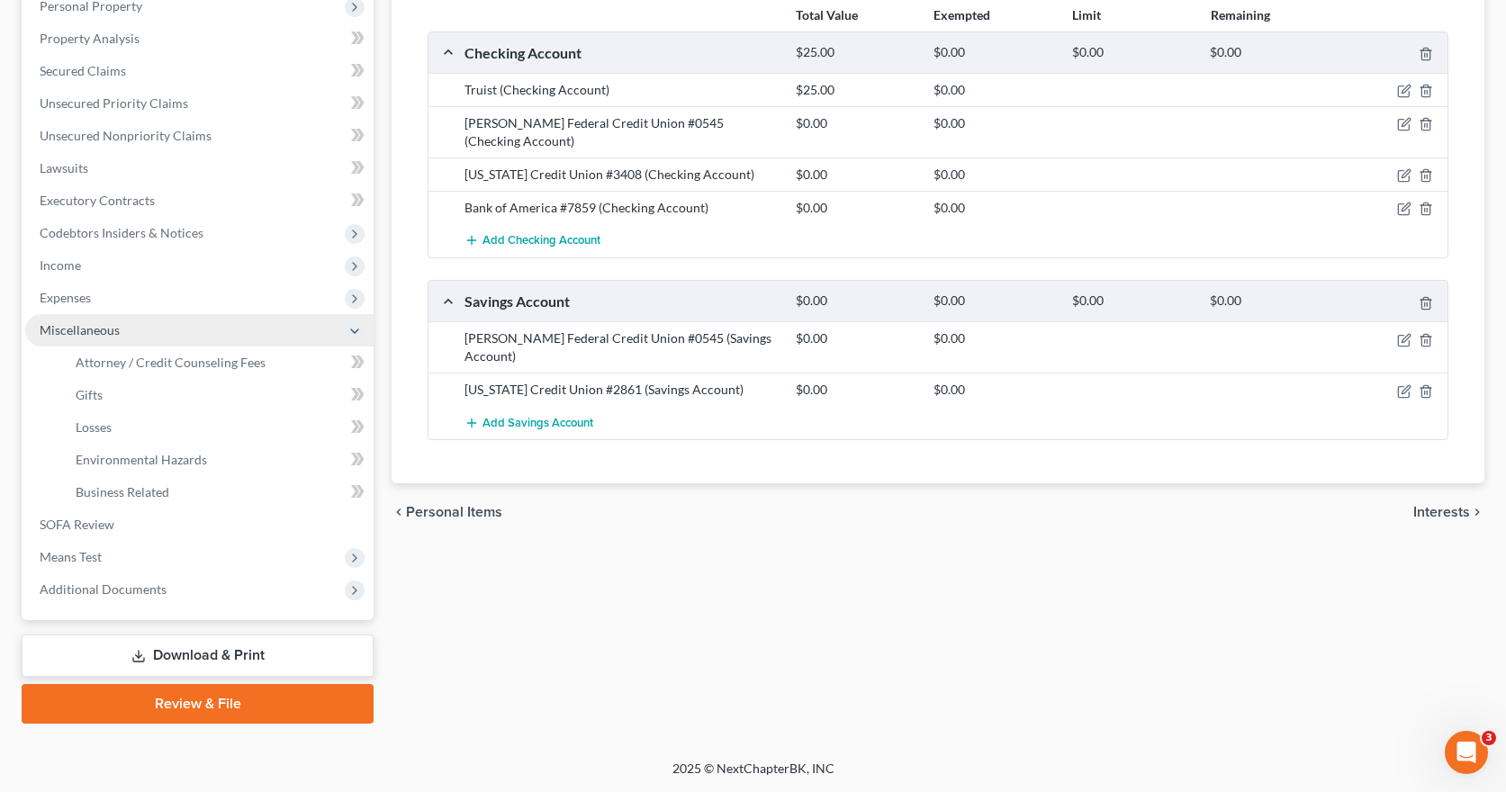
scroll to position [327, 0]
click at [180, 362] on span "Attorney / Credit Counseling Fees" at bounding box center [171, 362] width 190 height 15
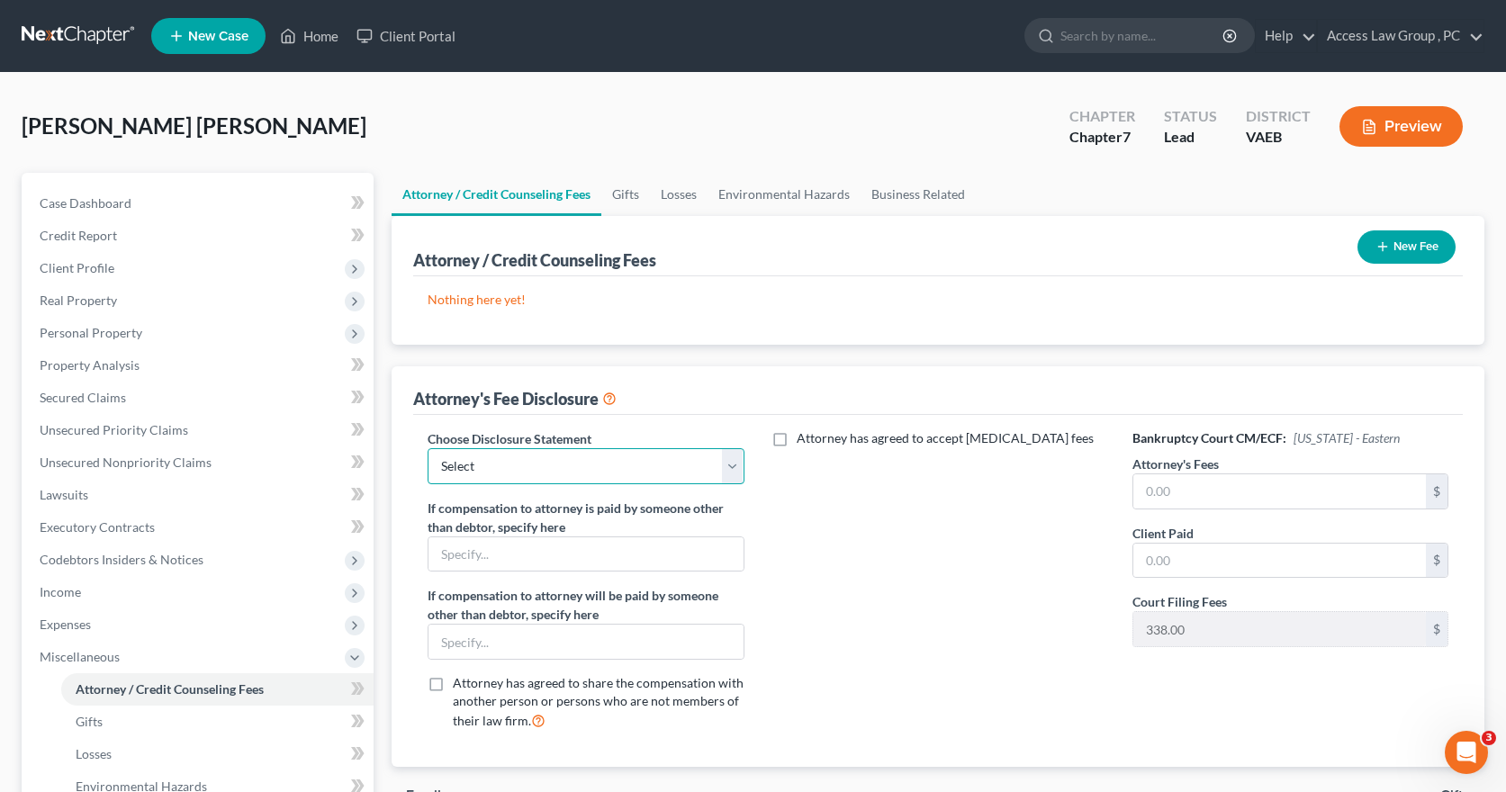
click at [743, 467] on select "Select Chapter 7 Disclosure Chapter 13 Disclosure" at bounding box center [586, 466] width 316 height 36
select select "0"
click at [428, 448] on select "Select Chapter 7 Disclosure Chapter 13 Disclosure" at bounding box center [586, 466] width 316 height 36
click at [1152, 492] on input "text" at bounding box center [1279, 491] width 293 height 34
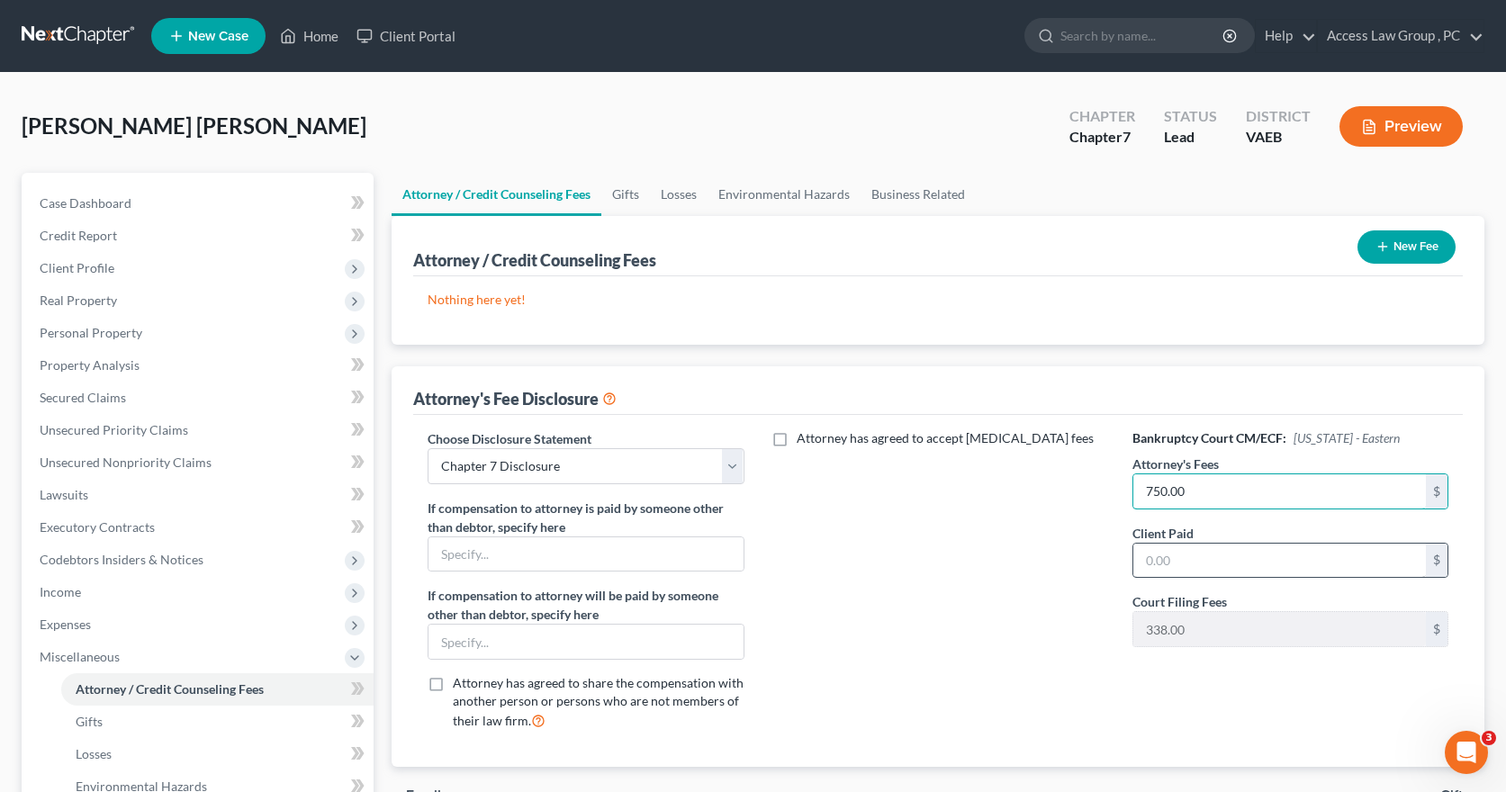
type input "750.00"
click at [1147, 566] on input "text" at bounding box center [1279, 561] width 293 height 34
type input "750.00"
click at [1418, 248] on button "New Fee" at bounding box center [1406, 246] width 98 height 33
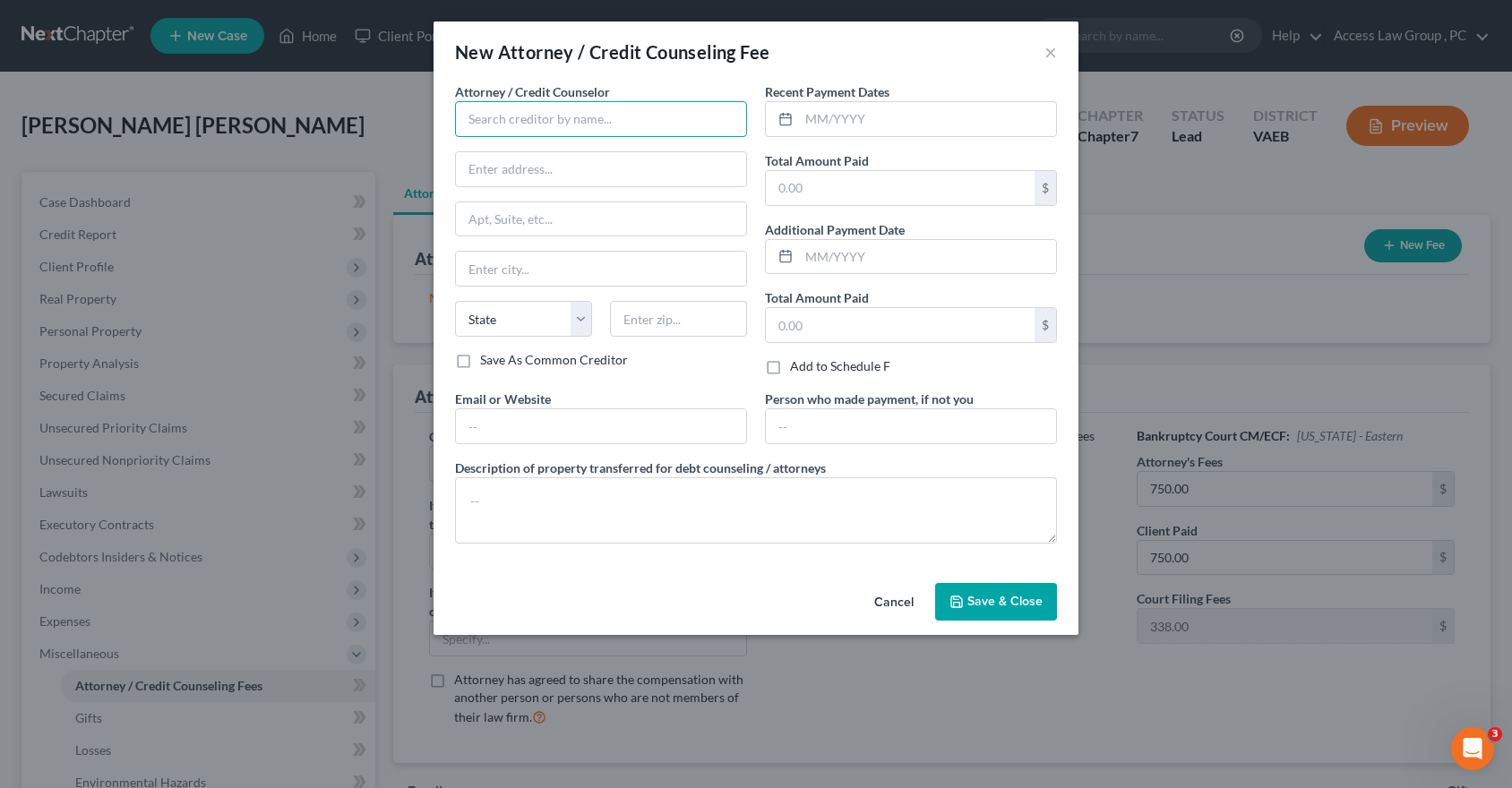
click at [525, 112] on input "text" at bounding box center [600, 119] width 292 height 36
type input "Access Law Group, PC"
type input "[STREET_ADDRESS]"
type input "Newport News"
select select "48"
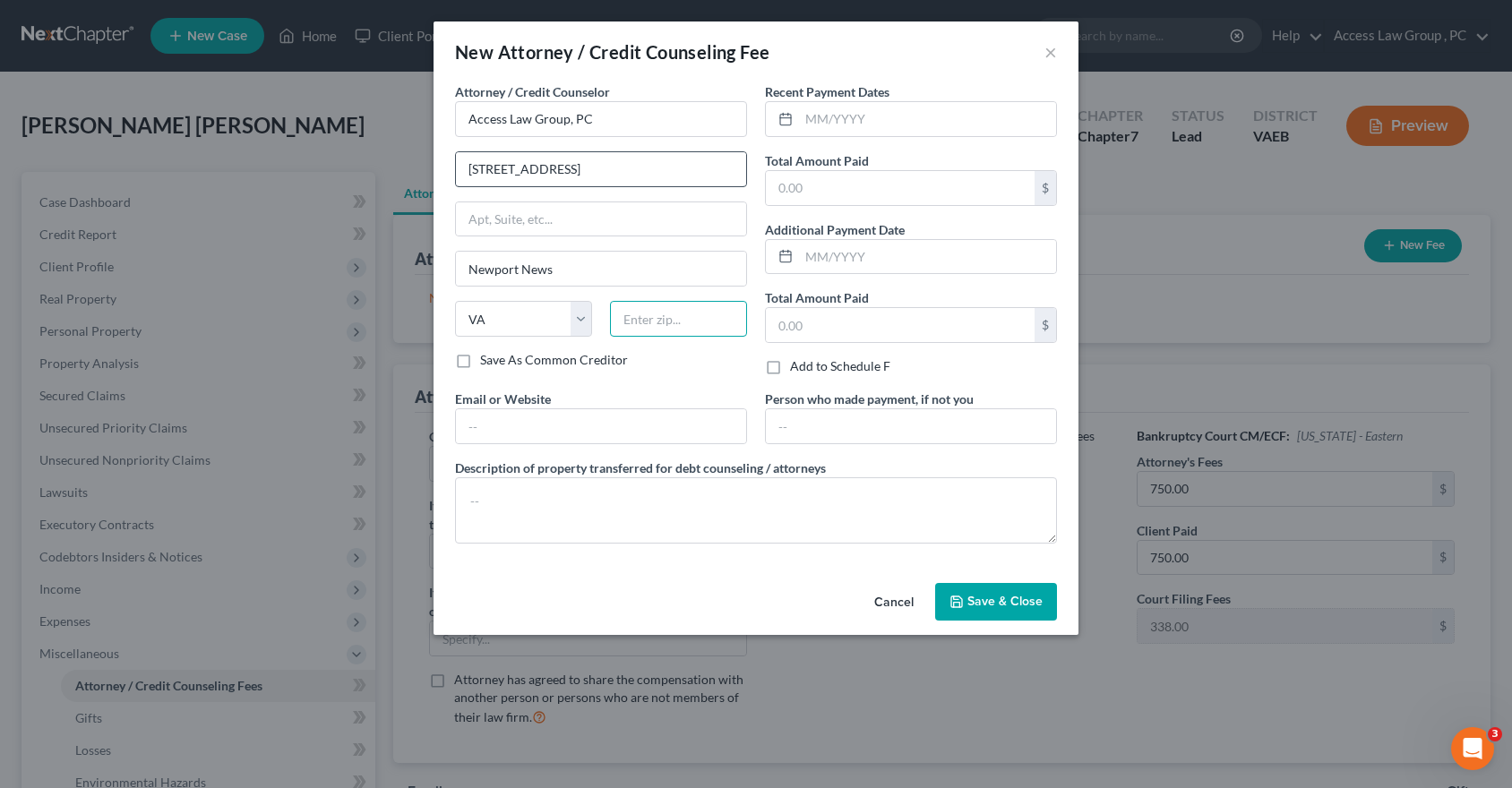
type input "23606-1923"
click at [627, 176] on input "[STREET_ADDRESS]" at bounding box center [601, 169] width 291 height 34
type input "[STREET_ADDRESS]"
click at [821, 126] on input "text" at bounding box center [928, 119] width 257 height 34
type input "[DATE]"
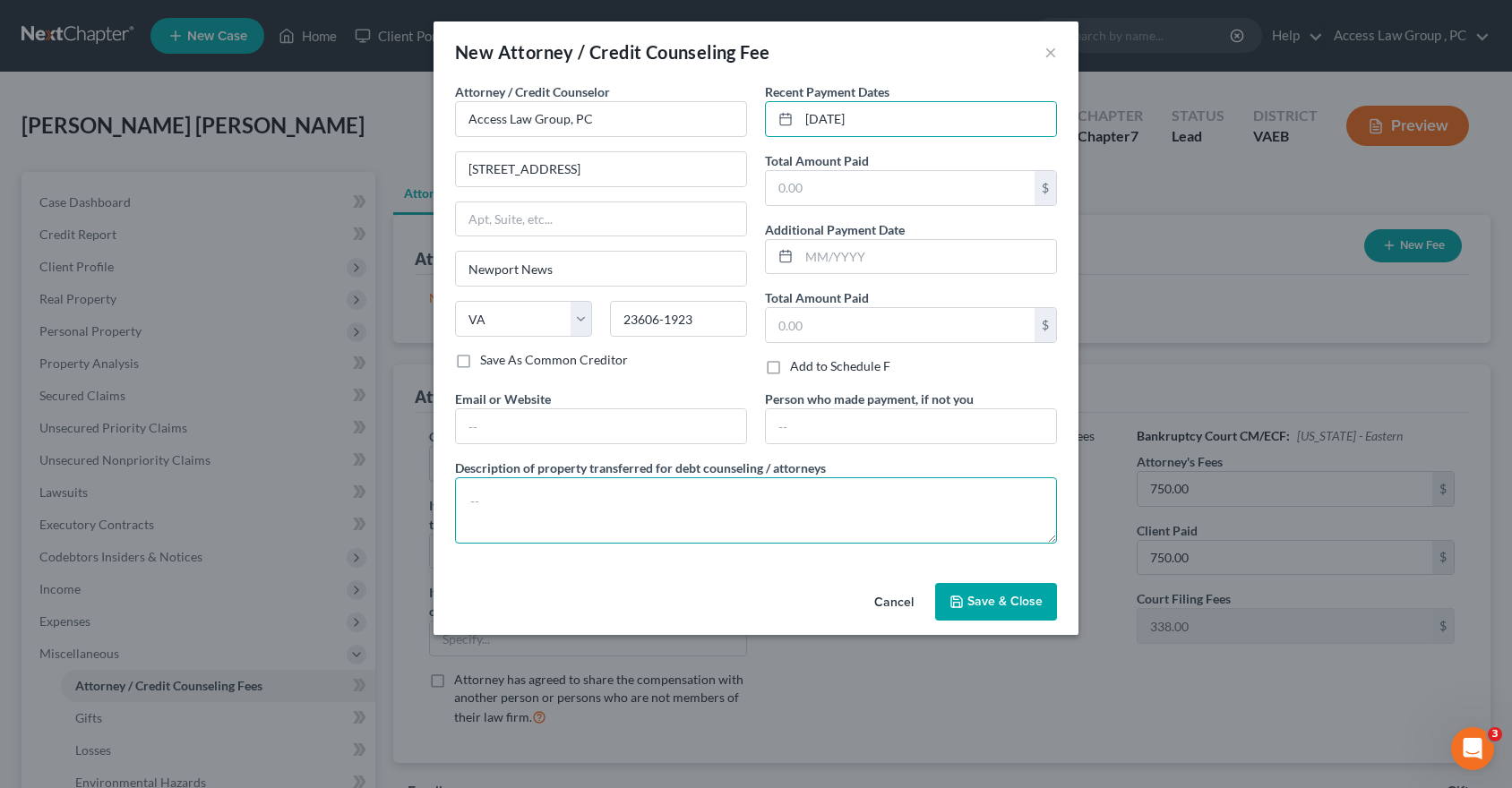
click at [506, 497] on textarea at bounding box center [756, 510] width 602 height 67
type textarea "Debtor paid $750.00 Attorney's fees for Chapter 7 Bankruptcy filing"
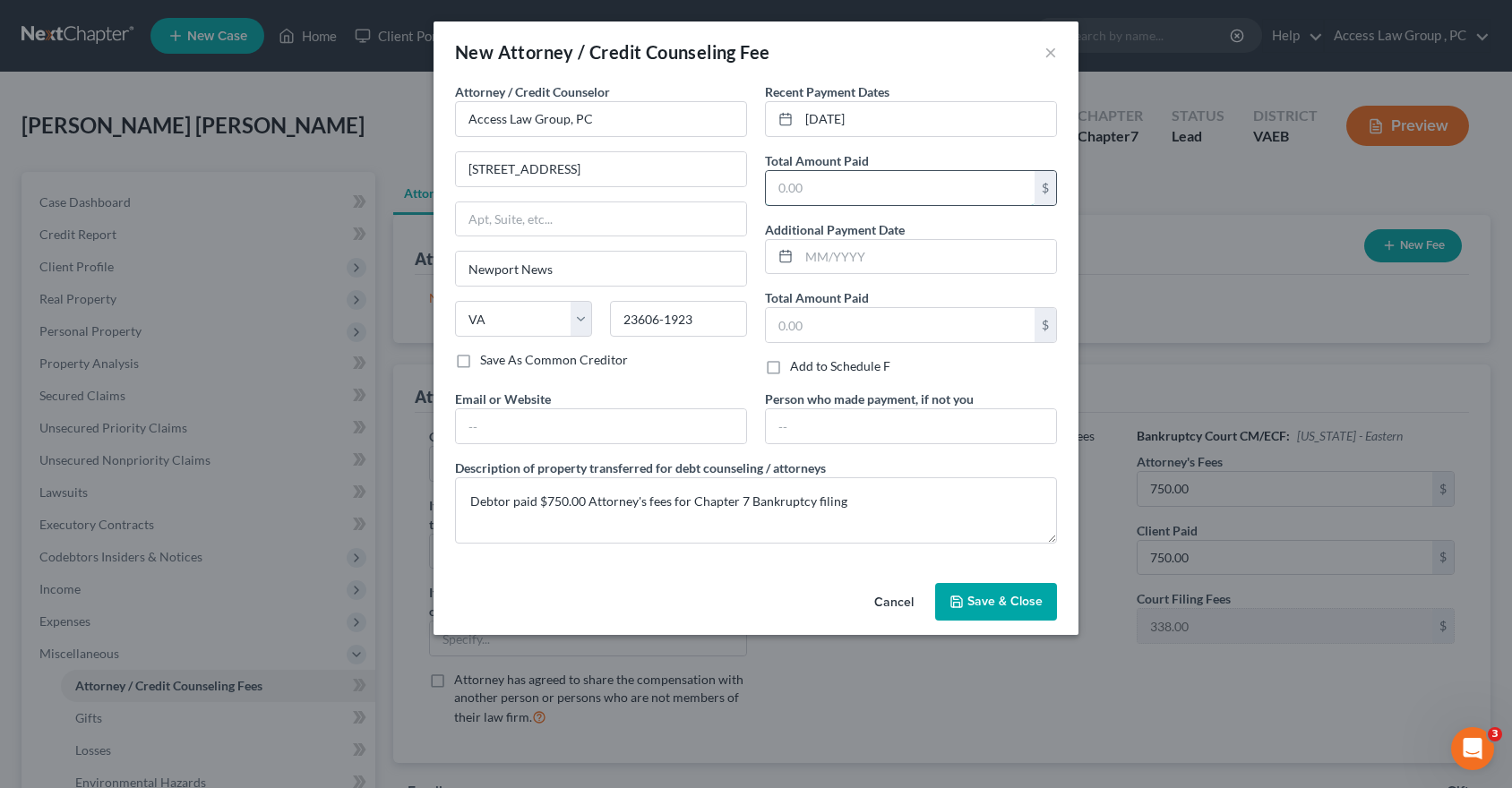
click at [797, 184] on input "text" at bounding box center [901, 188] width 269 height 34
type input "750.00"
click at [982, 597] on span "Save & Close" at bounding box center [1005, 601] width 76 height 15
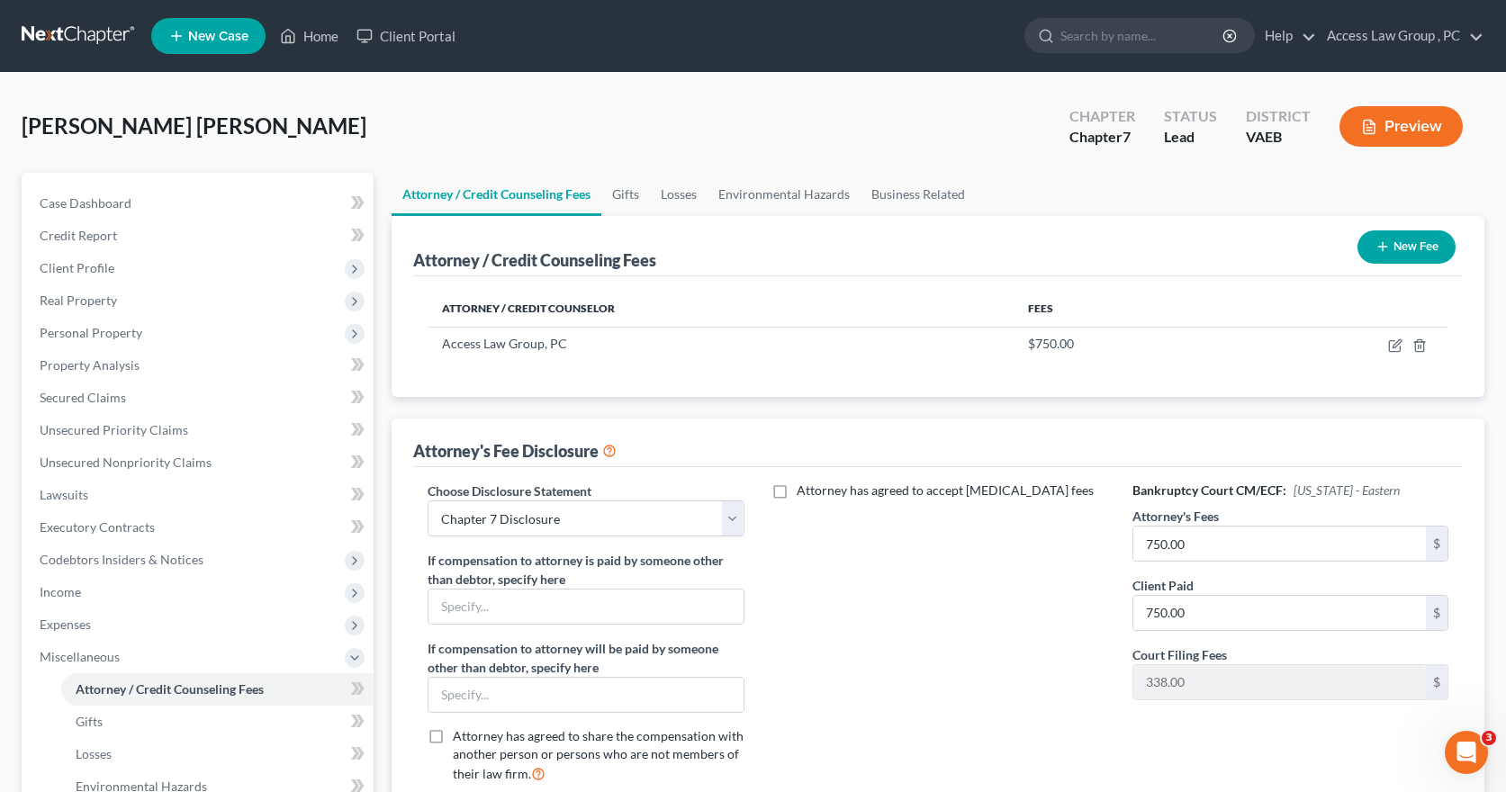
click at [1392, 243] on button "New Fee" at bounding box center [1406, 246] width 98 height 33
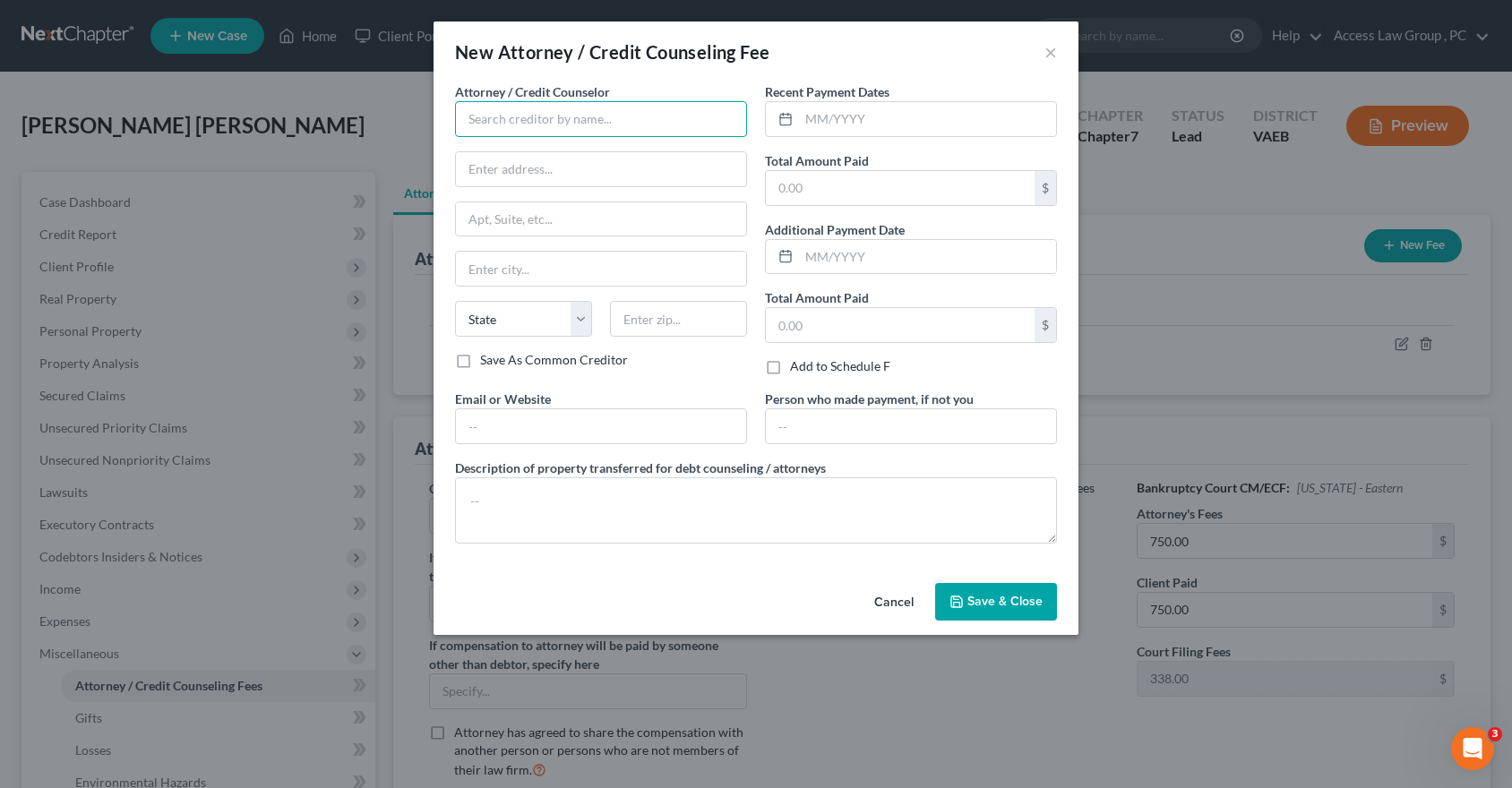
click at [582, 114] on input "text" at bounding box center [600, 119] width 292 height 36
type input "Access Counseling"
click at [810, 115] on input "text" at bounding box center [928, 119] width 257 height 34
type input "[DATE]"
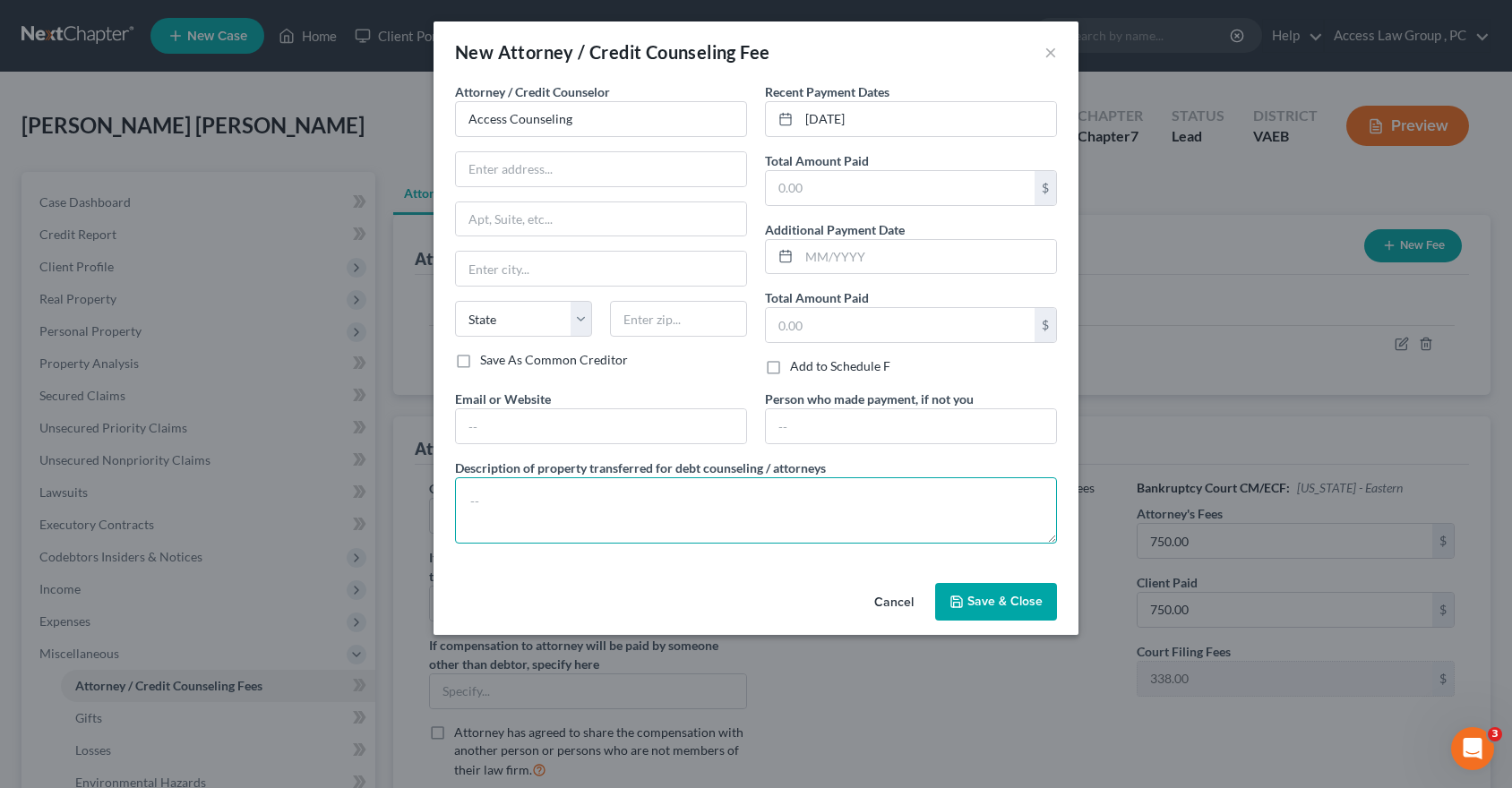
click at [502, 498] on textarea at bounding box center [756, 510] width 602 height 67
type textarea "Debtor paid $20.00 for credit counseling class"
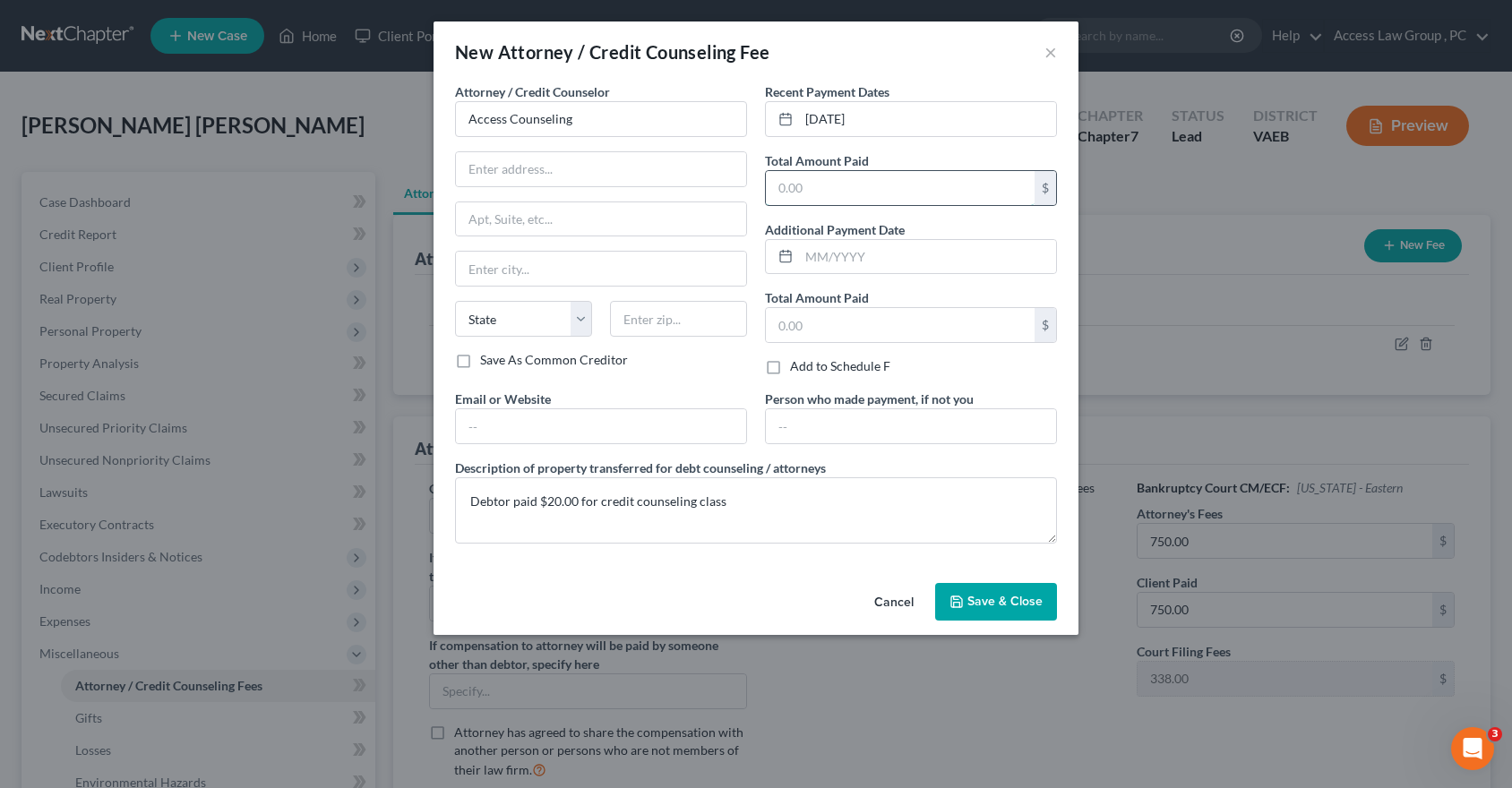
click at [782, 193] on input "text" at bounding box center [901, 188] width 269 height 34
type input "20.00"
click at [995, 603] on span "Save & Close" at bounding box center [1005, 601] width 76 height 15
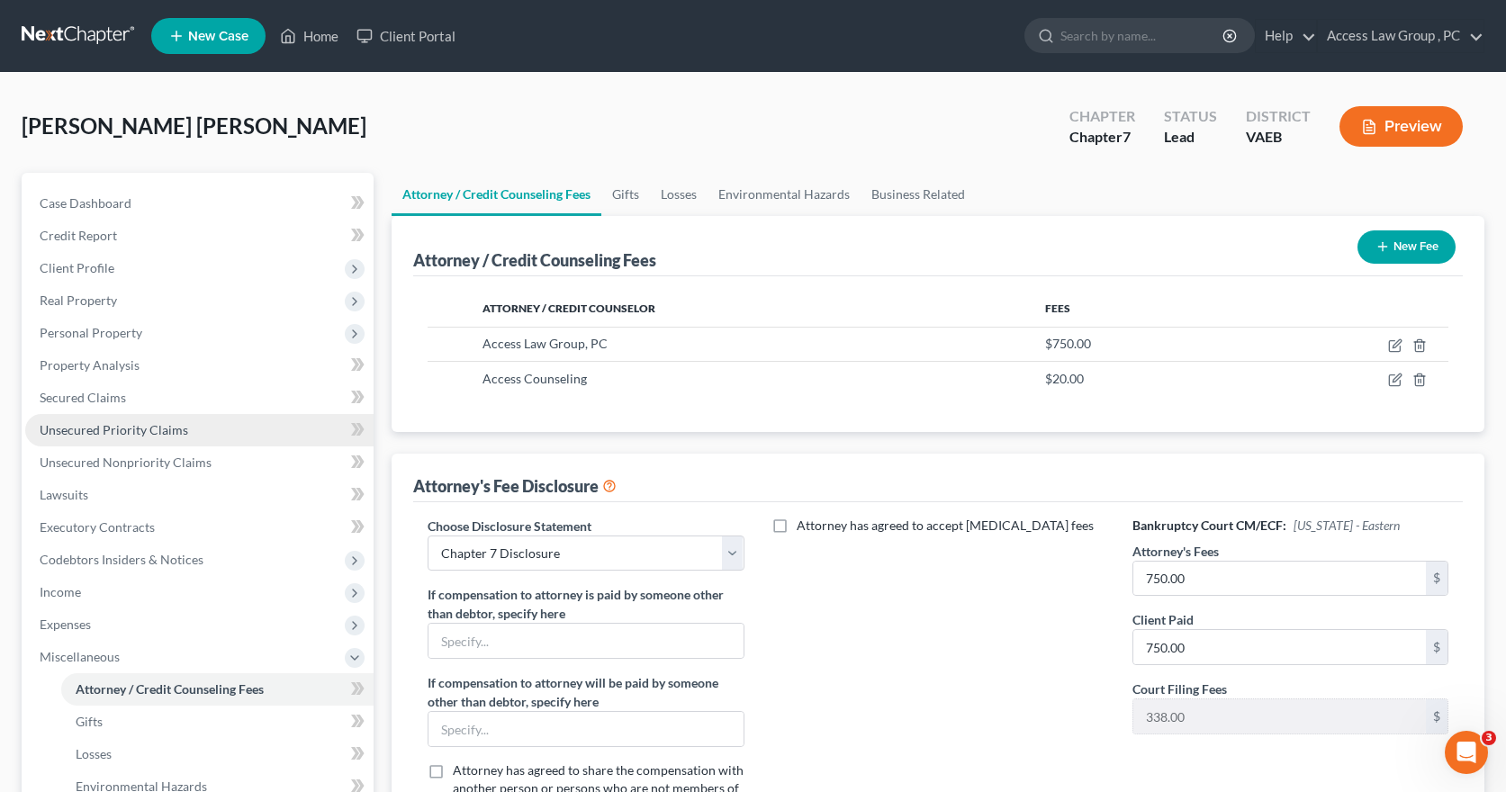
click at [120, 429] on span "Unsecured Priority Claims" at bounding box center [114, 429] width 149 height 15
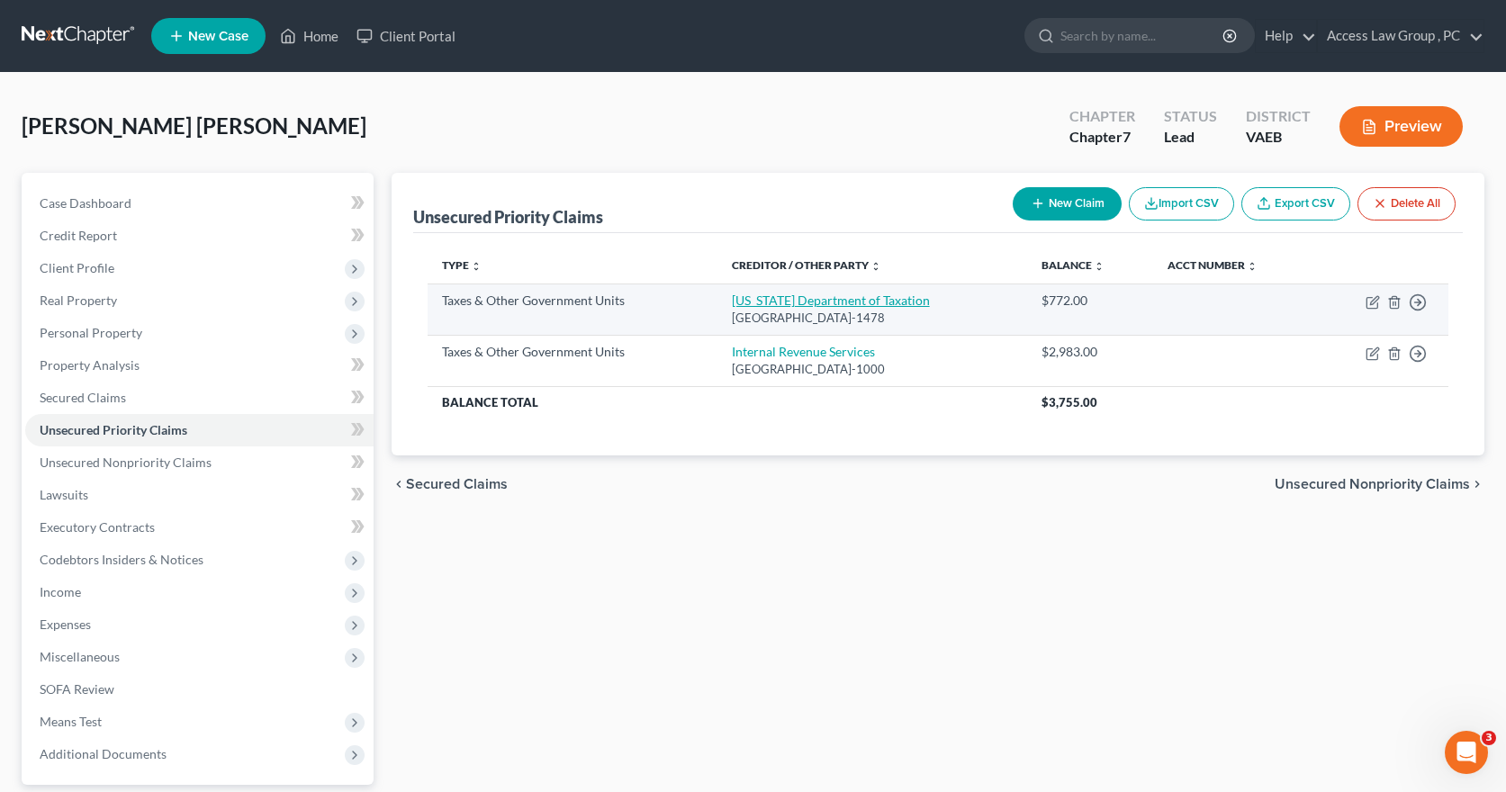
click at [785, 303] on link "[US_STATE] Department of Taxation" at bounding box center [831, 300] width 198 height 15
select select "2"
select select "48"
select select "0"
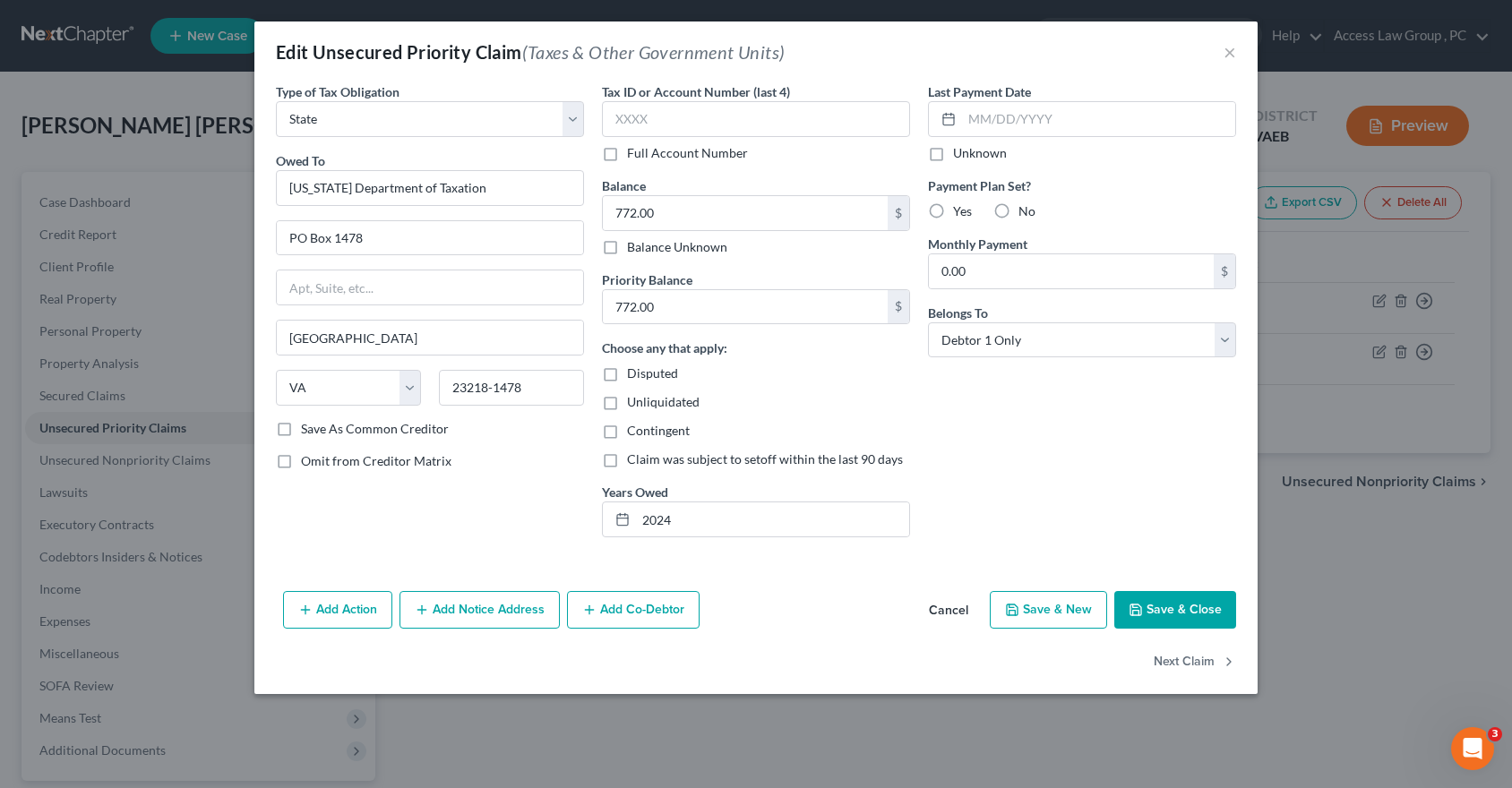
click at [473, 603] on button "Add Notice Address" at bounding box center [479, 610] width 160 height 38
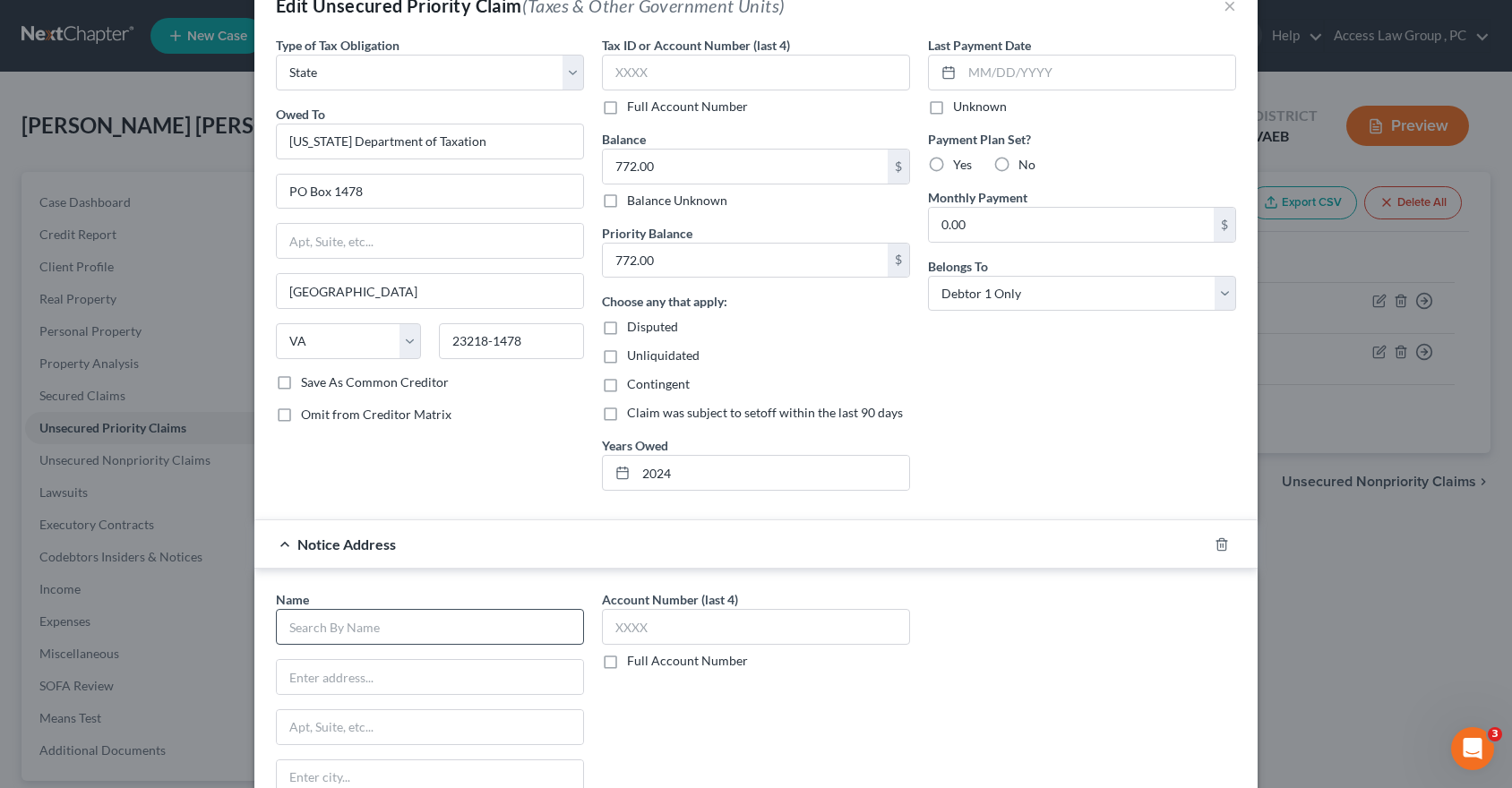
scroll to position [90, 0]
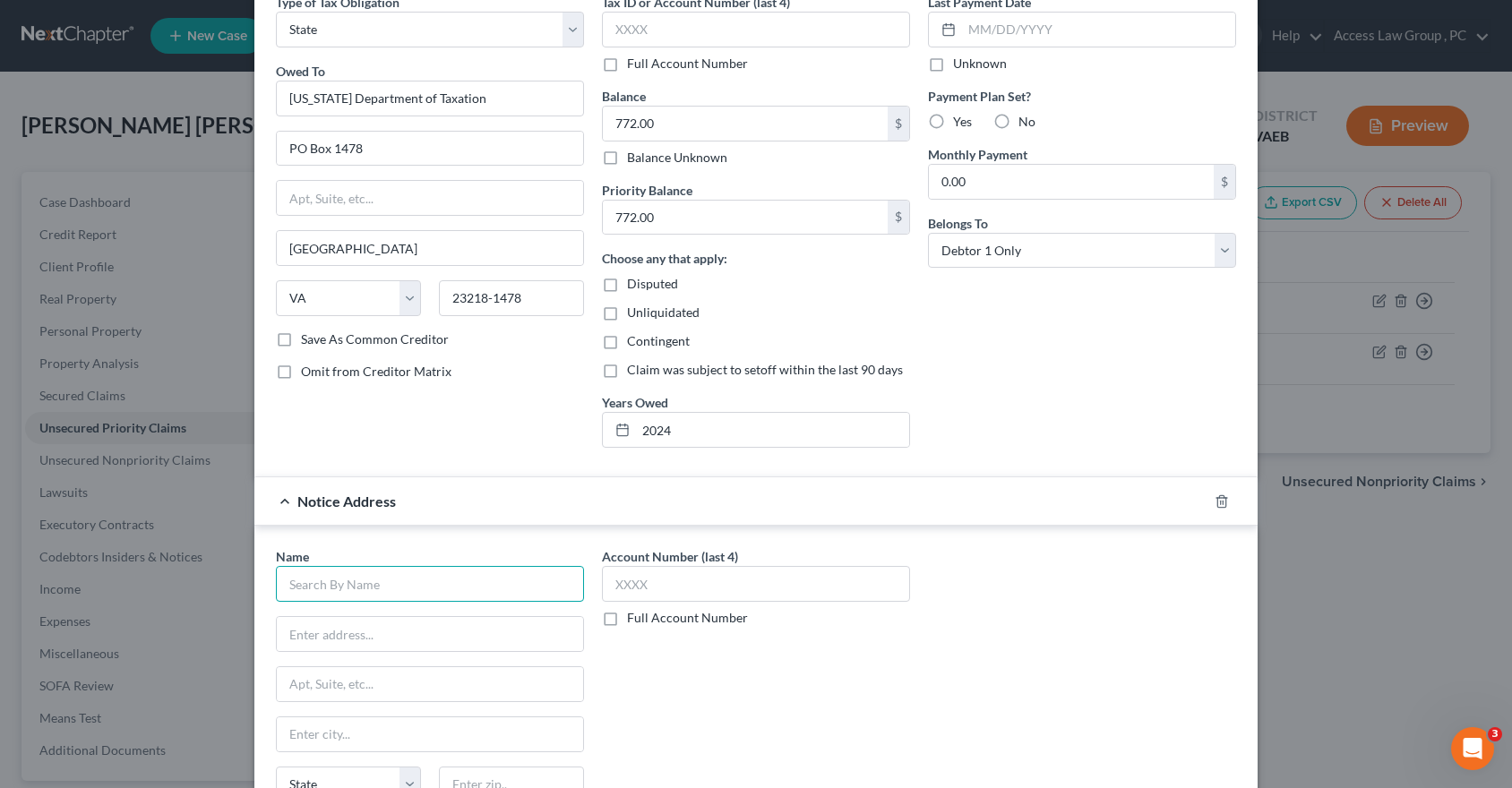
click at [296, 585] on input "text" at bounding box center [430, 584] width 309 height 36
type input "[PERSON_NAME]"
type input "[STREET_ADDRESS]"
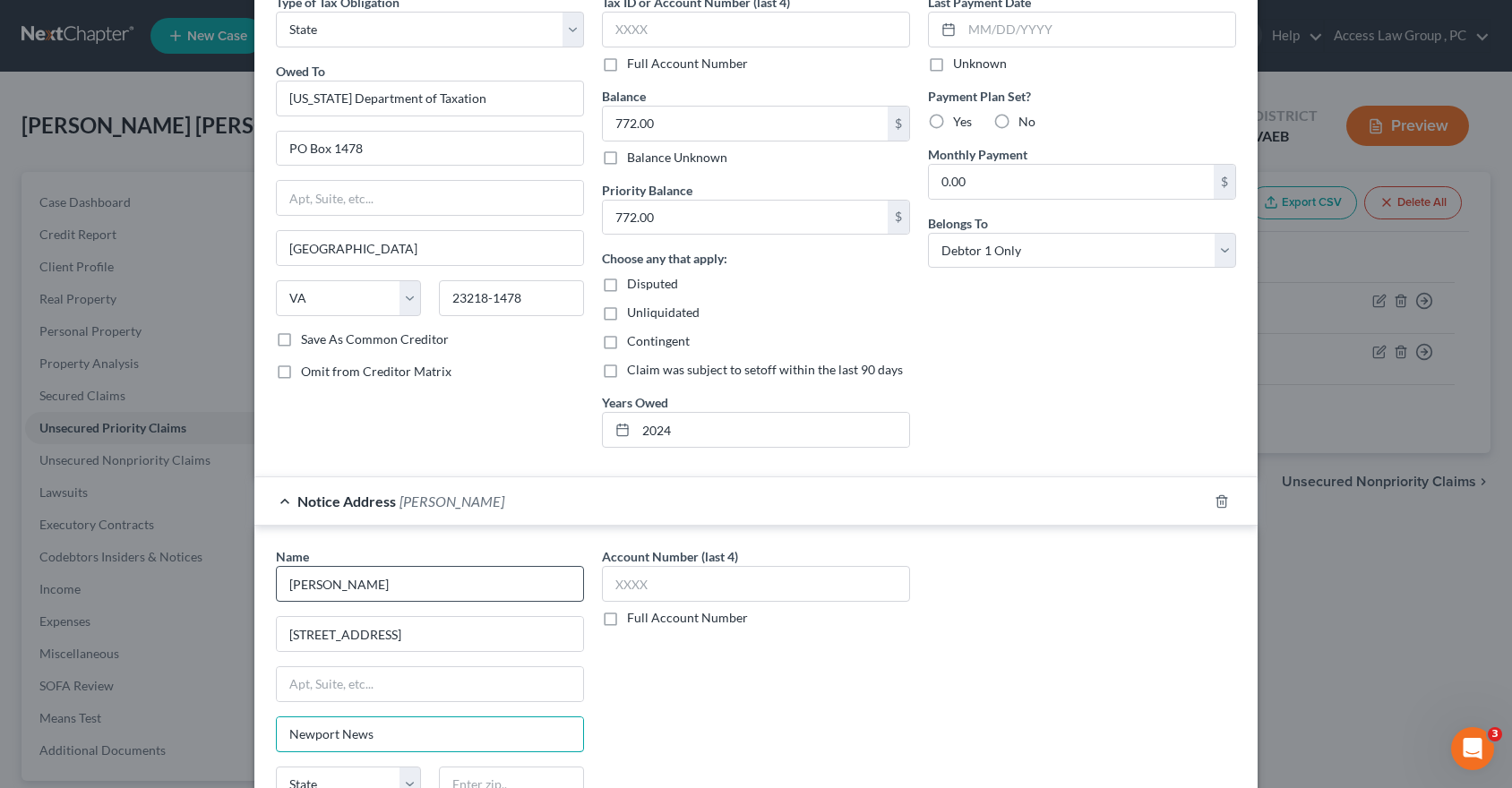
type input "Newport News"
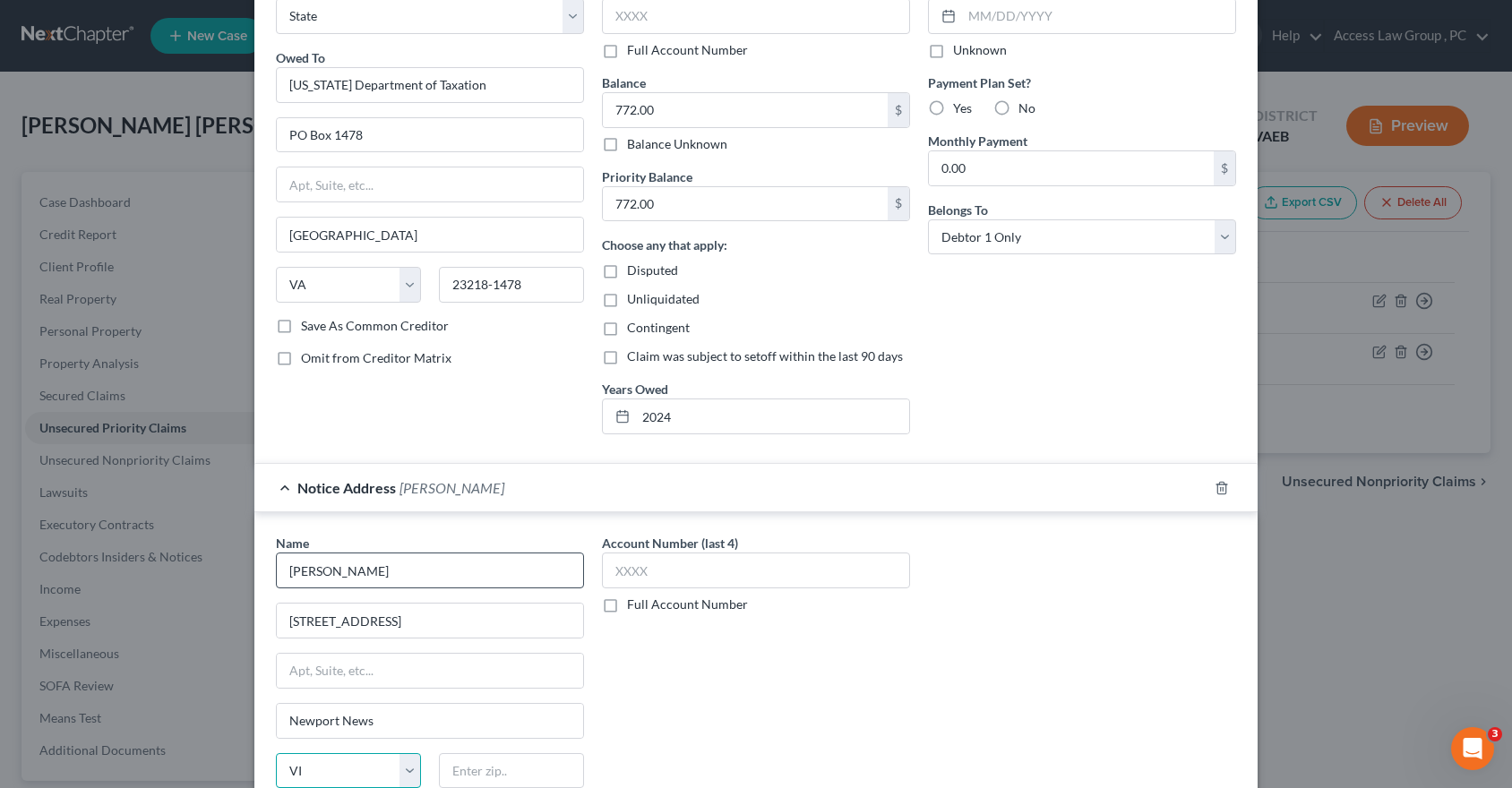
select select "48"
click at [604, 468] on div "Notice Address [PERSON_NAME]" at bounding box center [732, 488] width 954 height 48
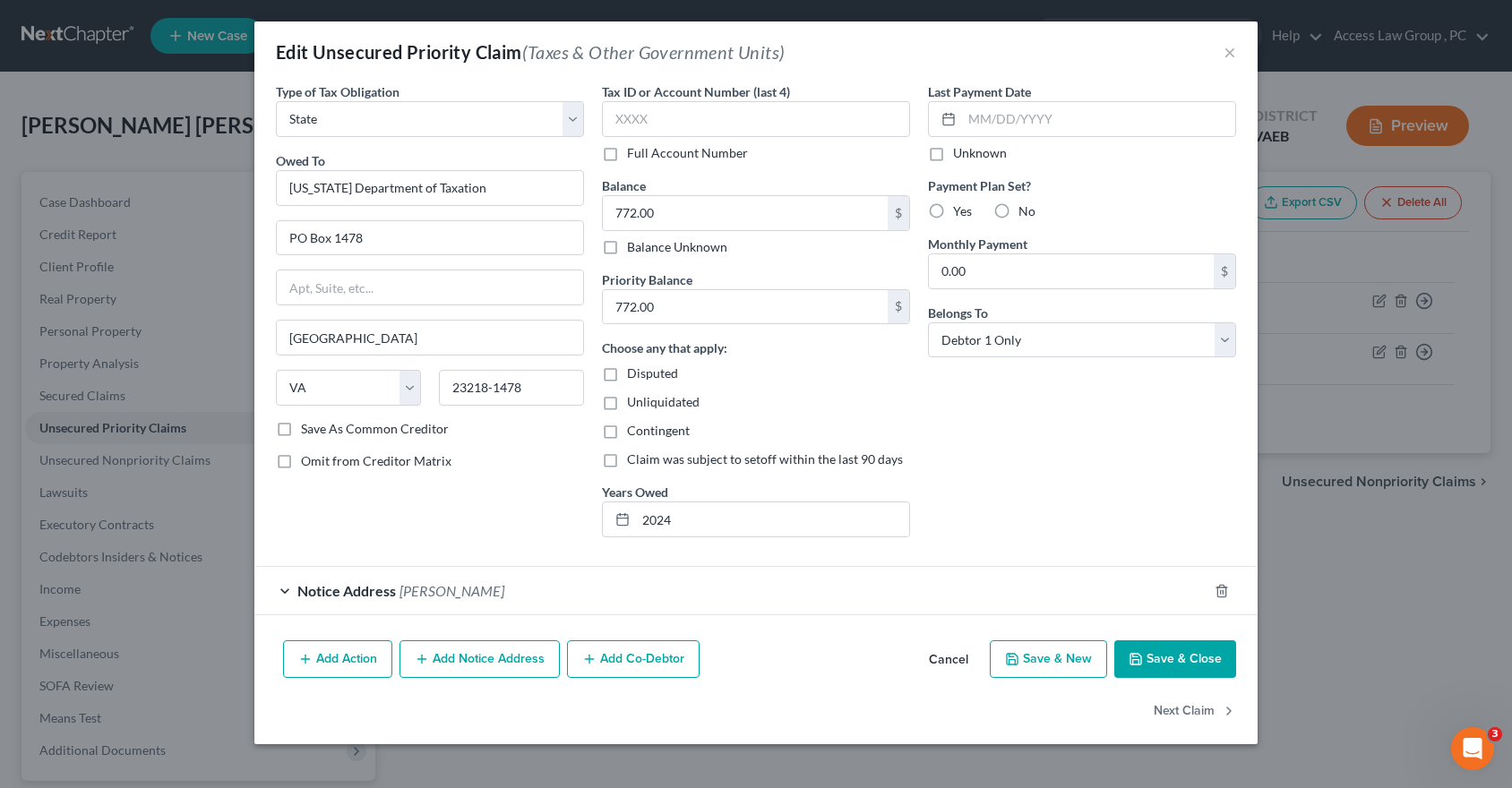
scroll to position [0, 0]
drag, startPoint x: 536, startPoint y: 388, endPoint x: 513, endPoint y: 392, distance: 23.3
click at [513, 392] on input "23218-1478" at bounding box center [512, 388] width 145 height 36
click at [459, 592] on span "[PERSON_NAME]" at bounding box center [451, 590] width 105 height 17
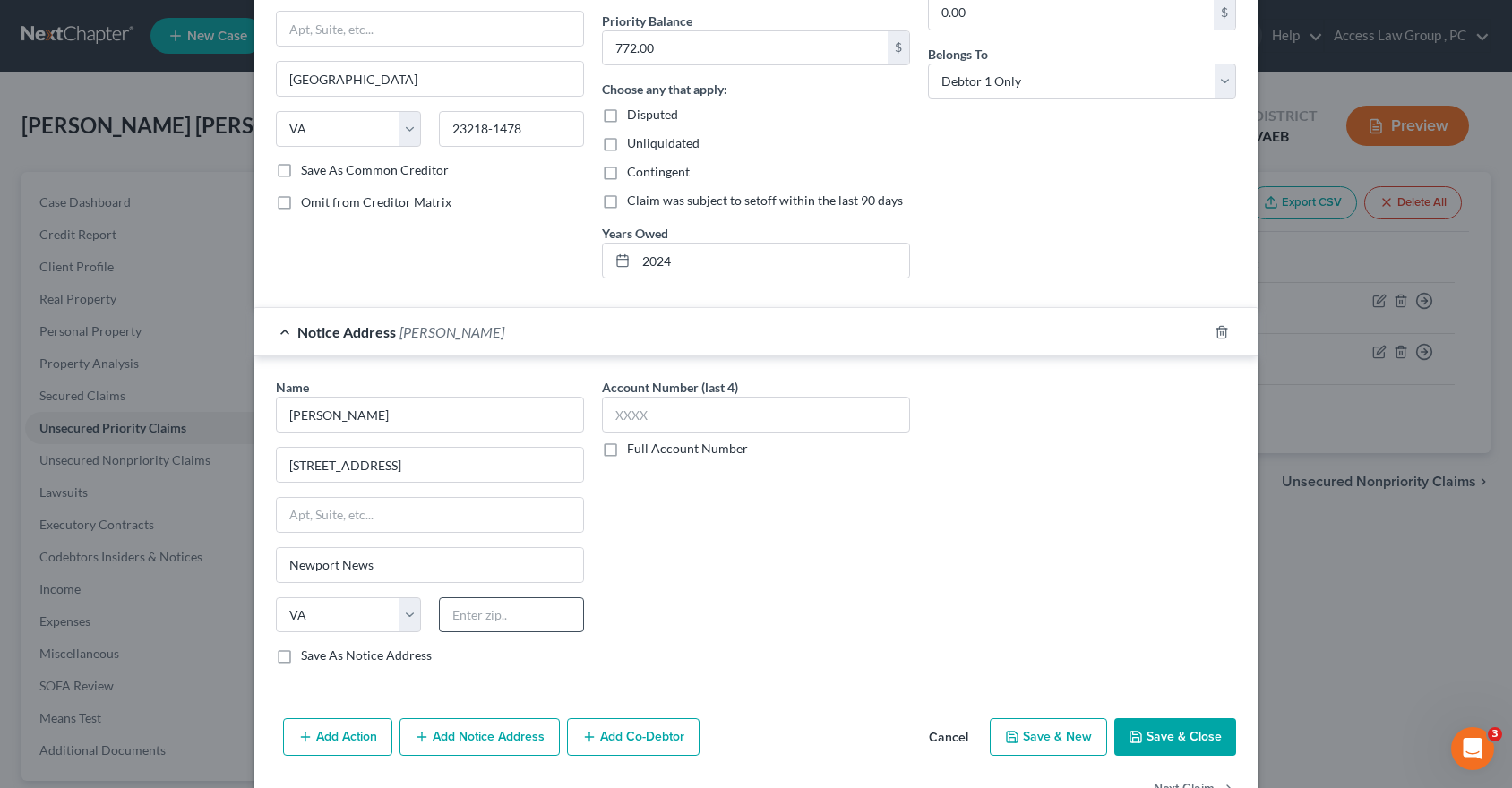
scroll to position [269, 0]
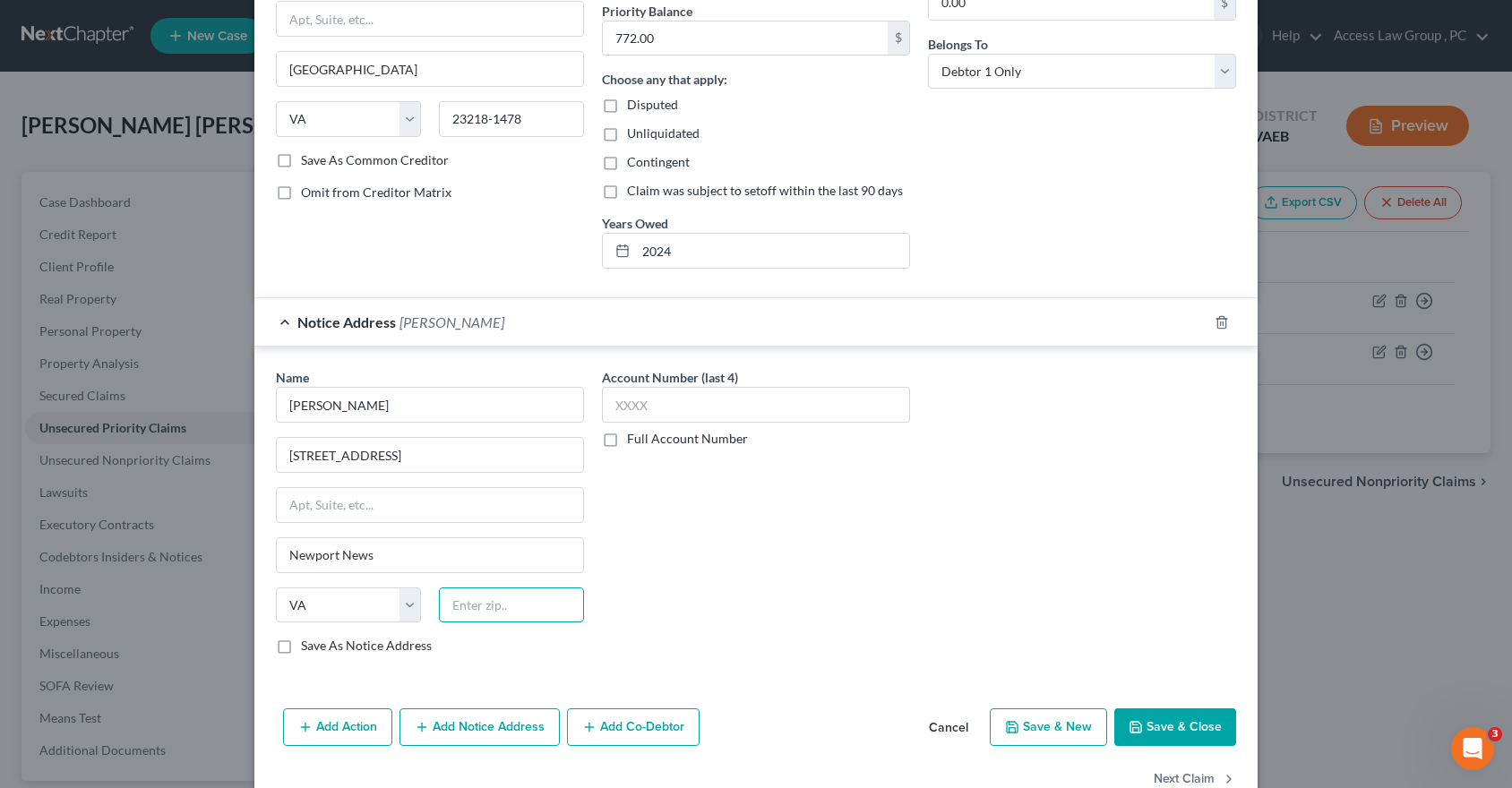
click at [480, 606] on input "text" at bounding box center [512, 605] width 145 height 36
type input "23608"
click at [682, 612] on div "Account Number (last 4) Full Account Number" at bounding box center [756, 518] width 326 height 300
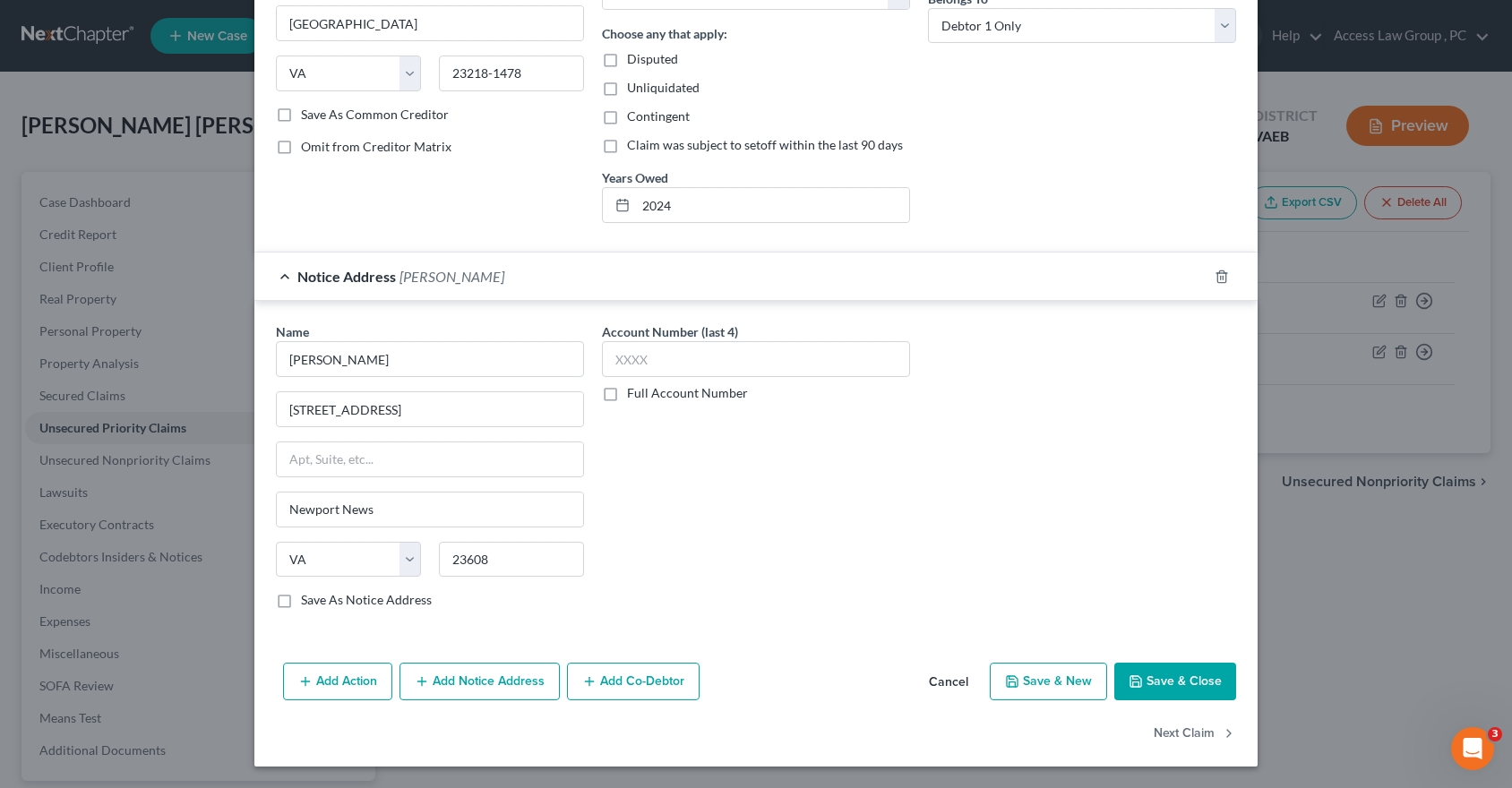
click at [301, 598] on label "Save As Notice Address" at bounding box center [365, 600] width 130 height 18
click at [309, 598] on input "Save As Notice Address" at bounding box center [315, 597] width 12 height 12
click at [1171, 686] on button "Save & Close" at bounding box center [1176, 682] width 121 height 38
checkbox input "false"
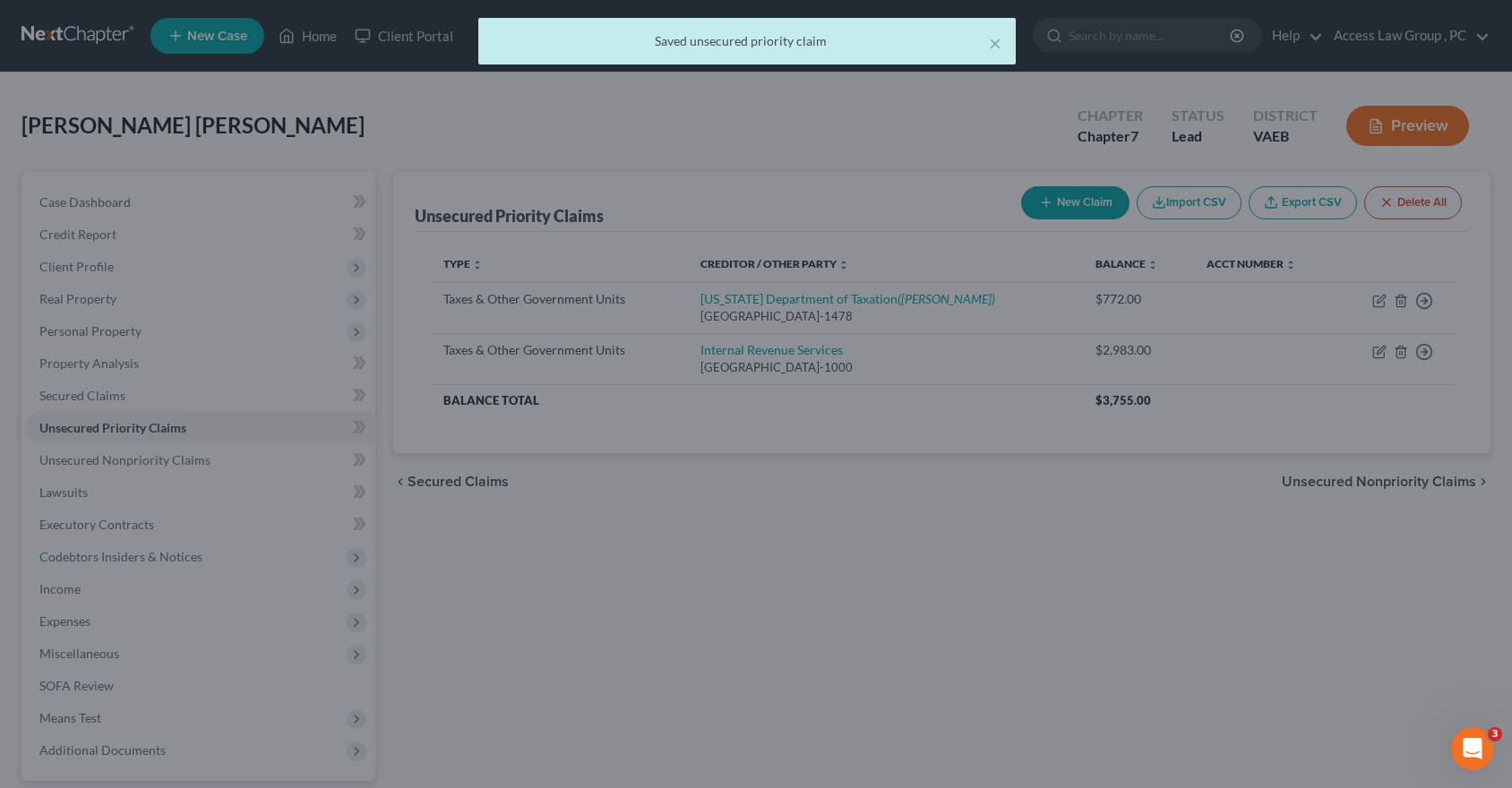
scroll to position [0, 0]
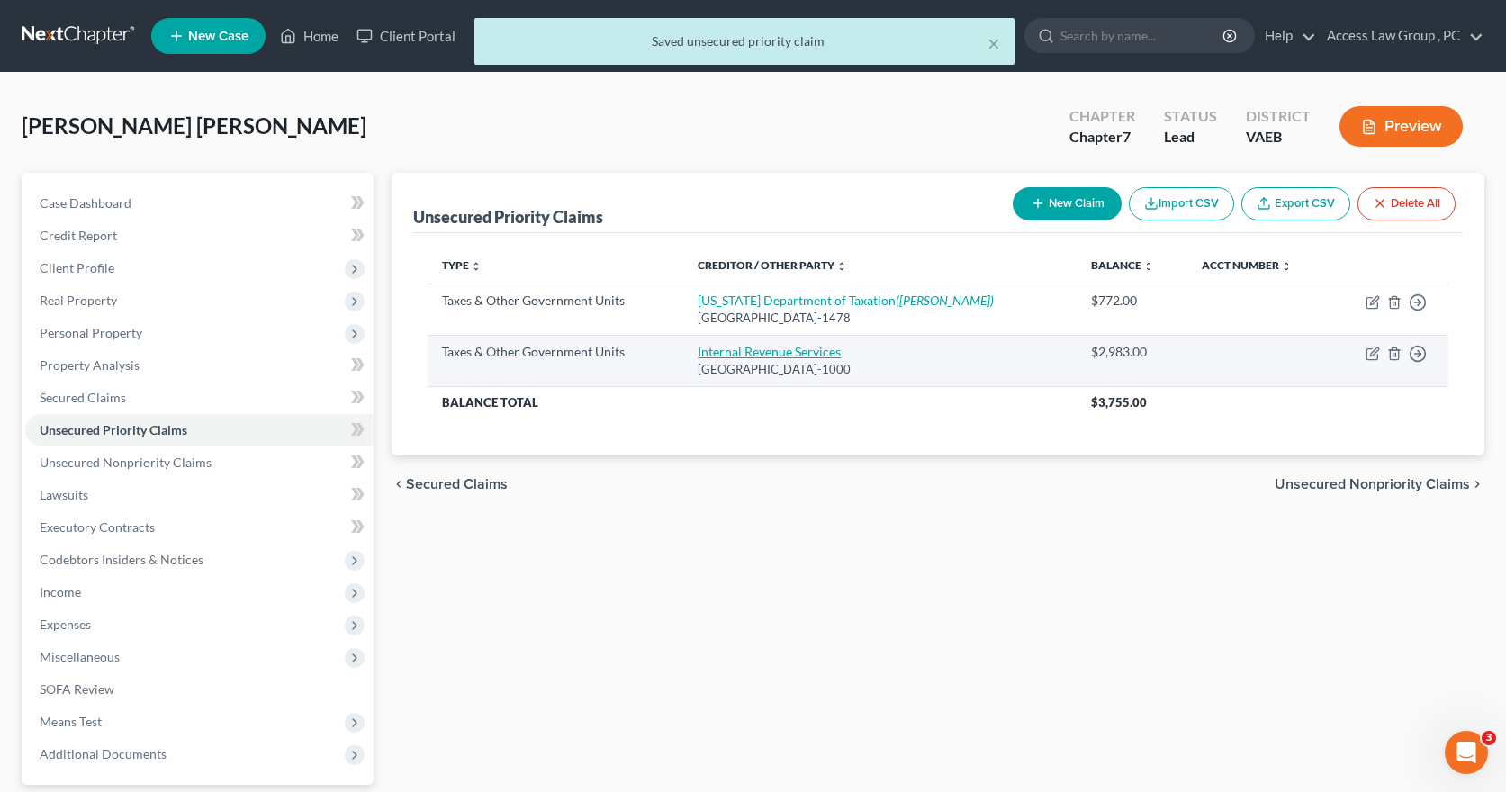
click at [740, 355] on link "Internal Revenue Services" at bounding box center [769, 351] width 143 height 15
select select "0"
select select "18"
select select "0"
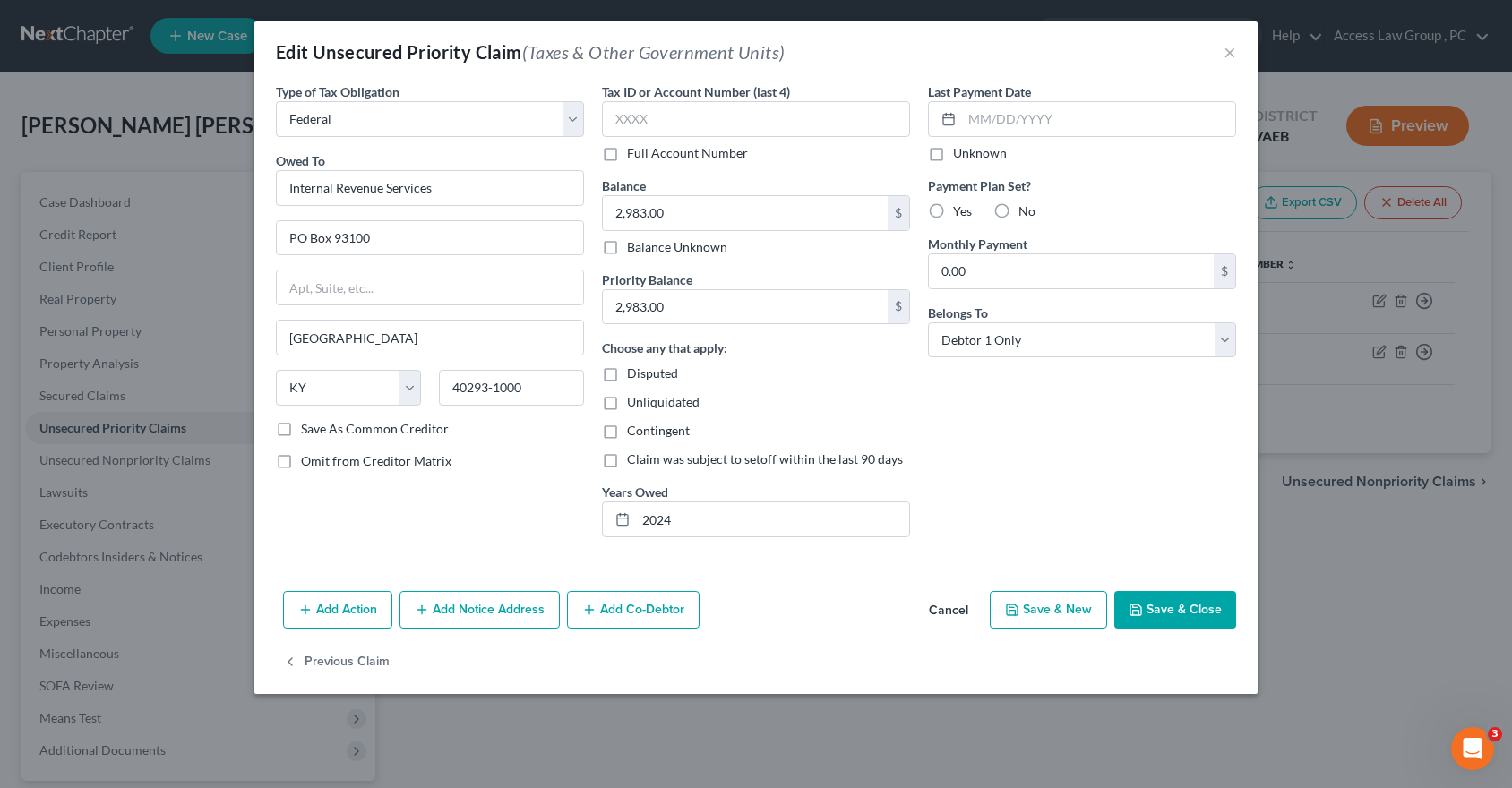
click at [517, 609] on button "Add Notice Address" at bounding box center [479, 610] width 160 height 38
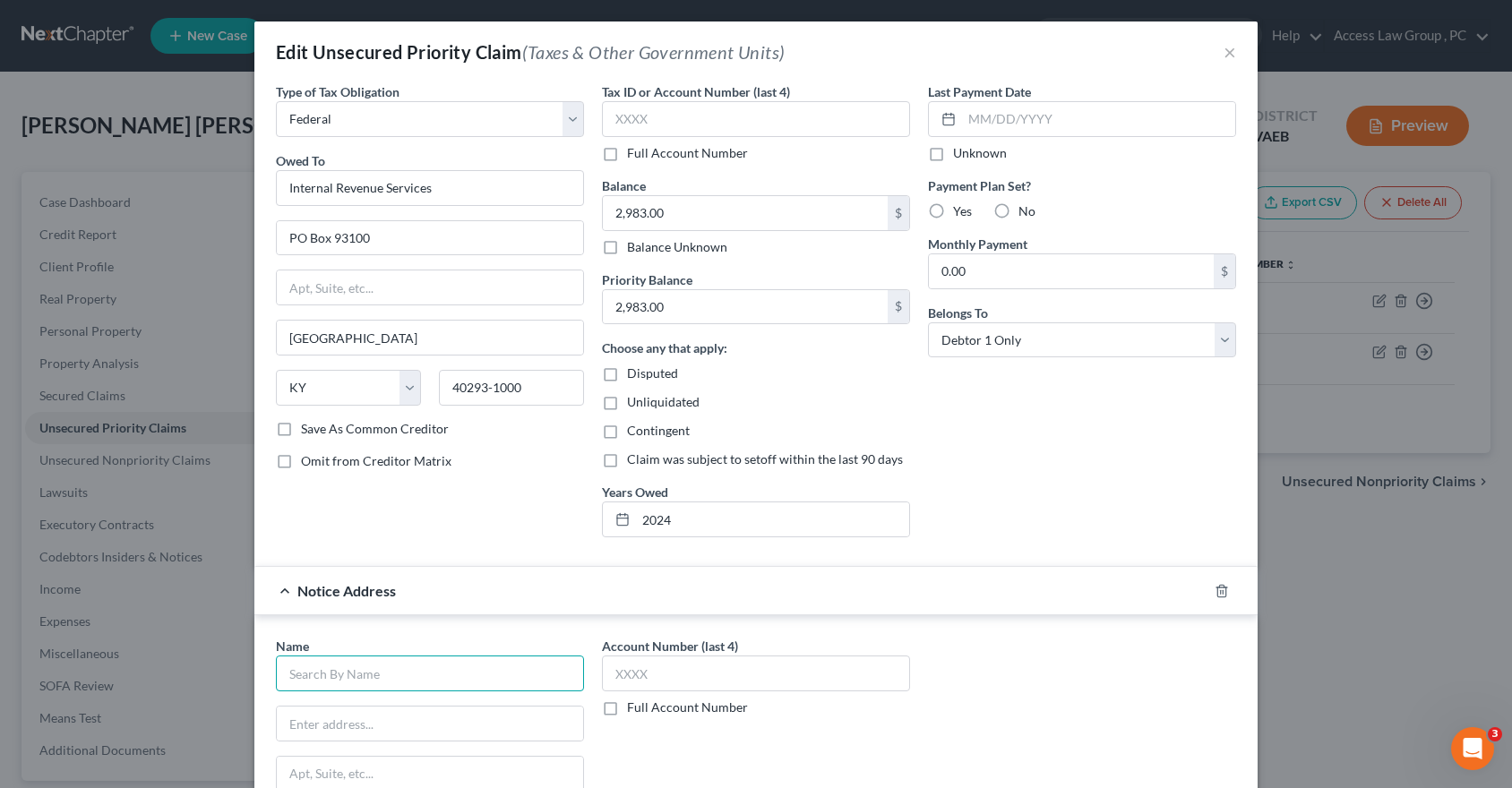
click at [376, 682] on input "text" at bounding box center [430, 674] width 309 height 36
type input "[PERSON_NAME]"
type input "[STREET_ADDRESS]"
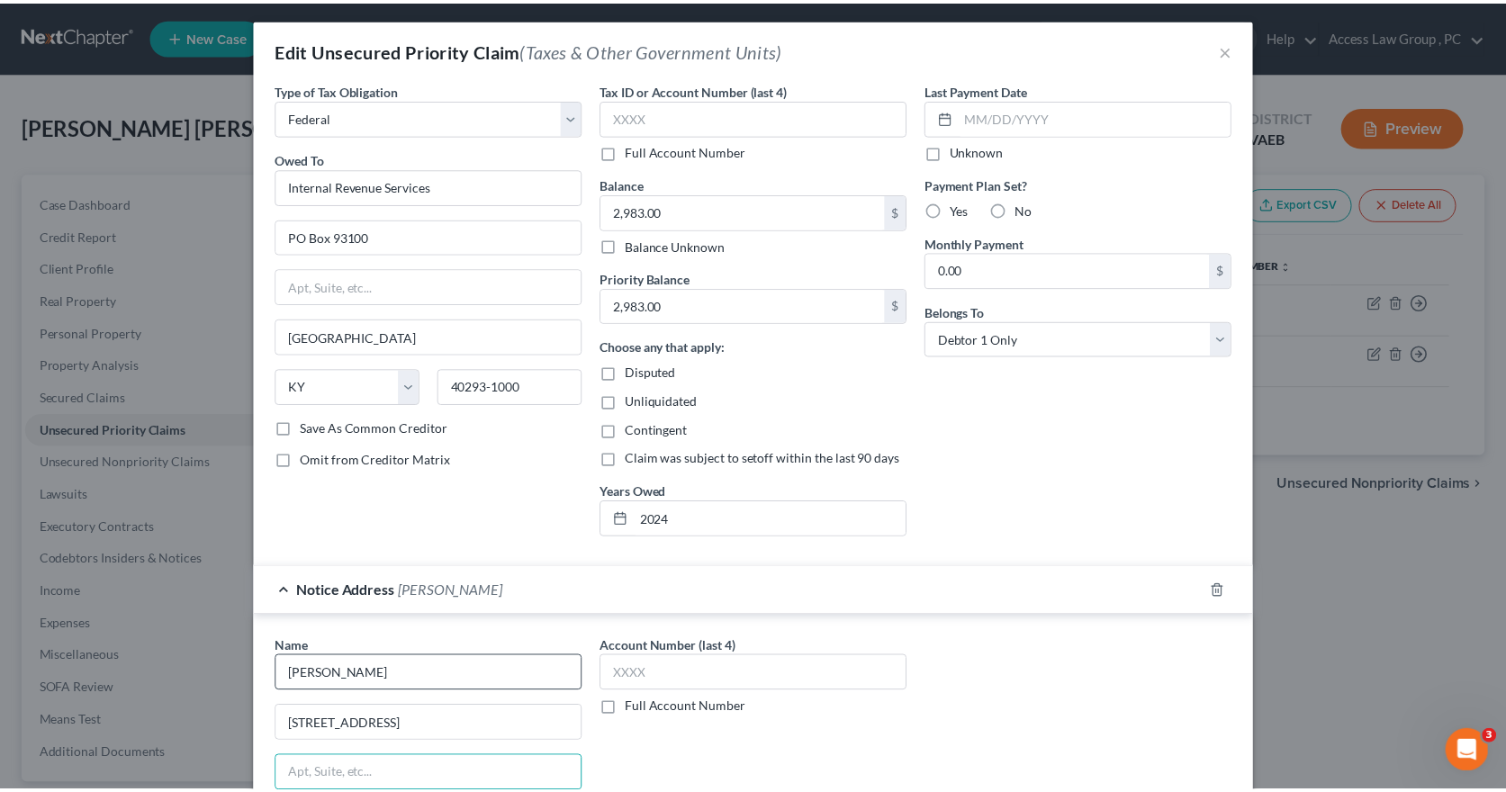
scroll to position [316, 0]
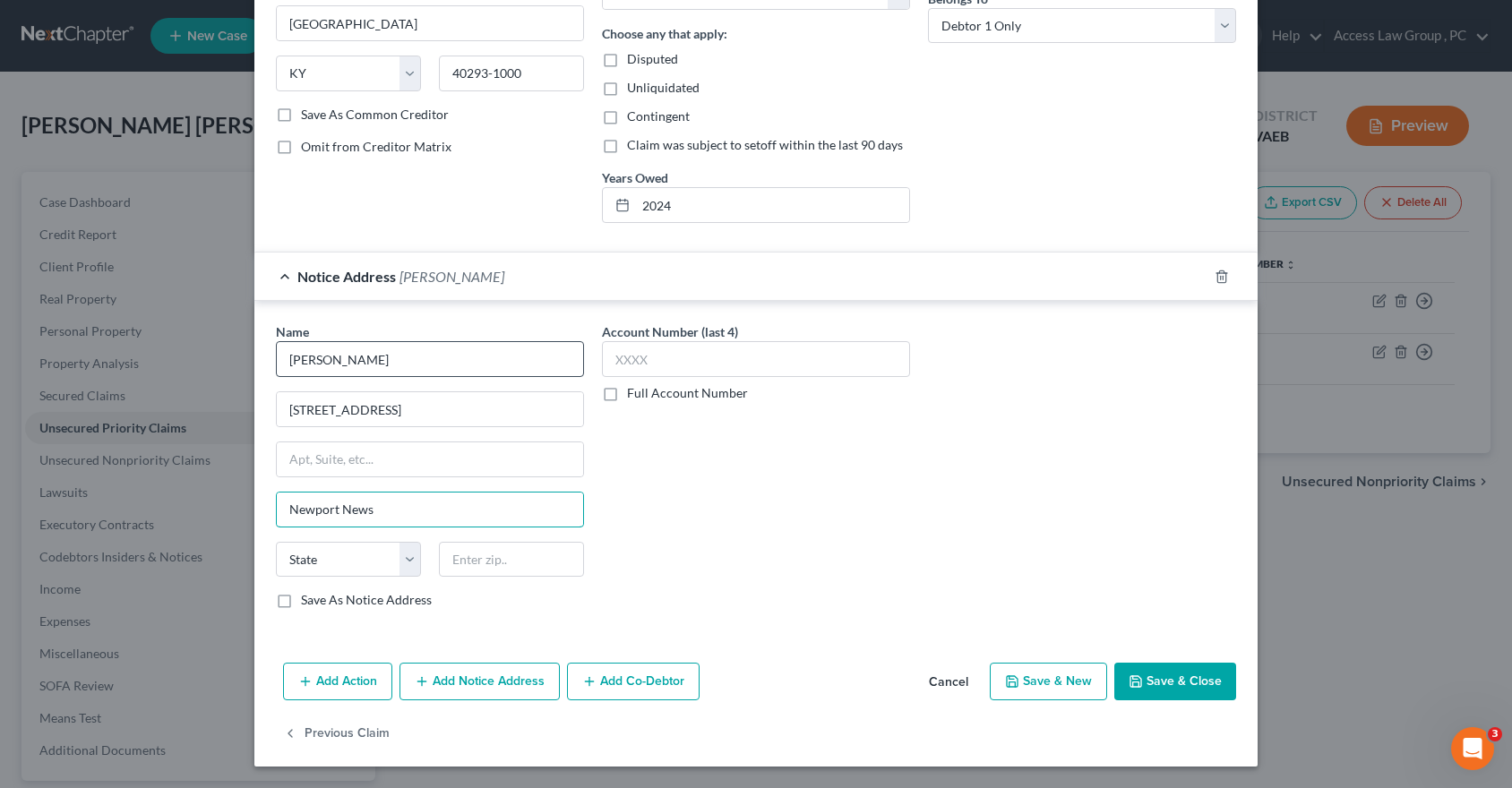
type input "Newport News"
select select "48"
type input "23608"
click at [1188, 686] on button "Save & Close" at bounding box center [1176, 682] width 121 height 38
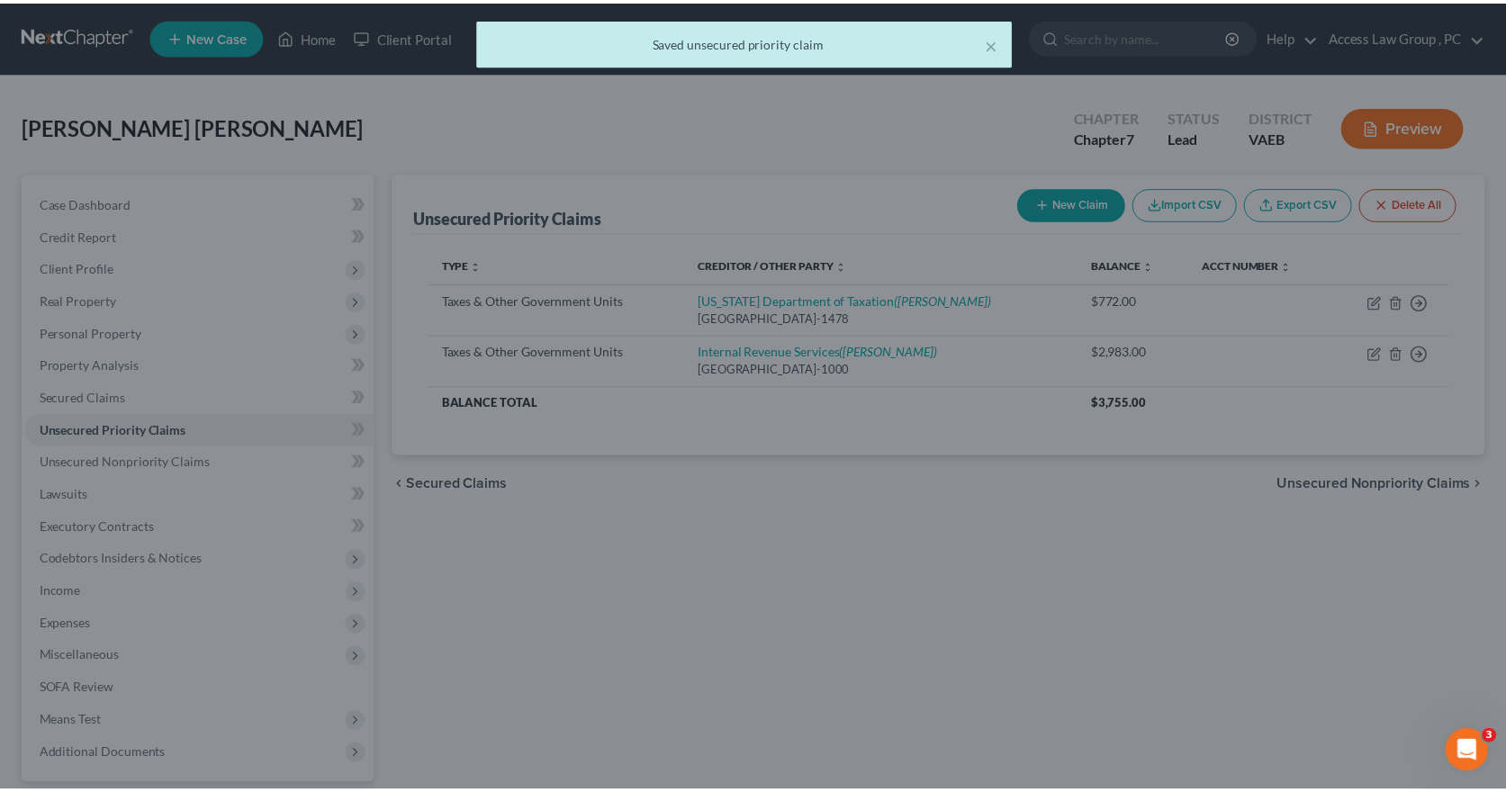
scroll to position [0, 0]
